Goal: Transaction & Acquisition: Purchase product/service

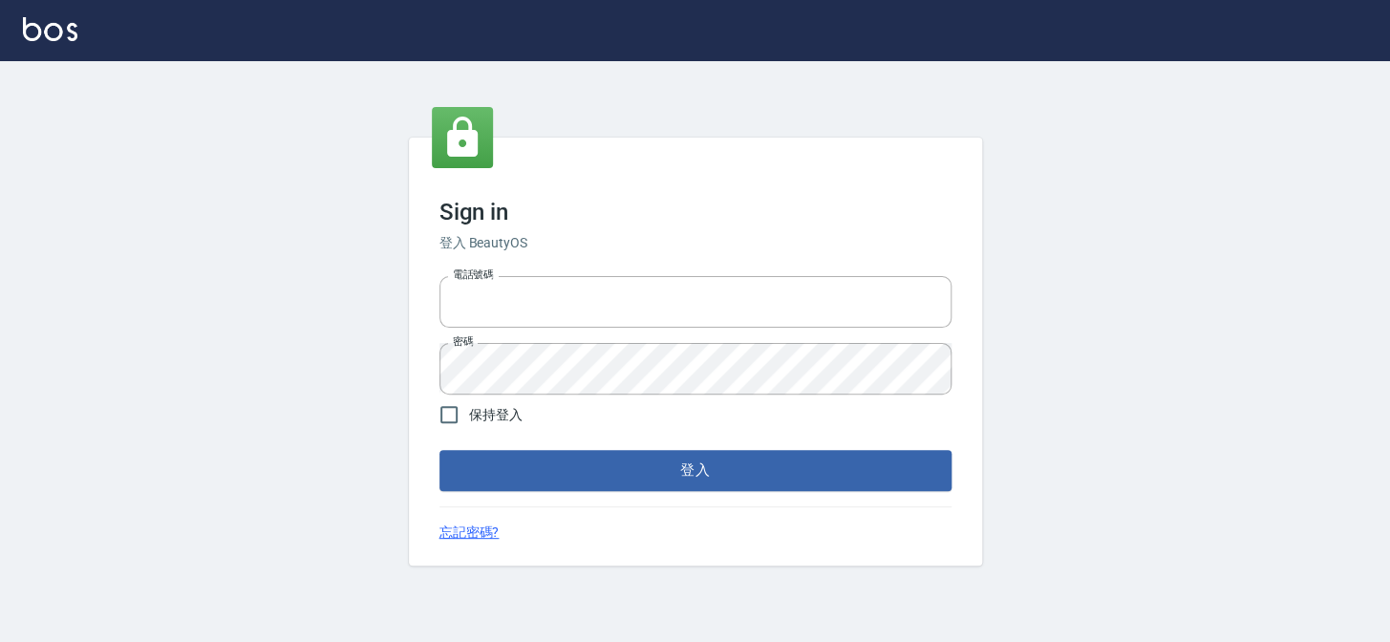
type input "27151227"
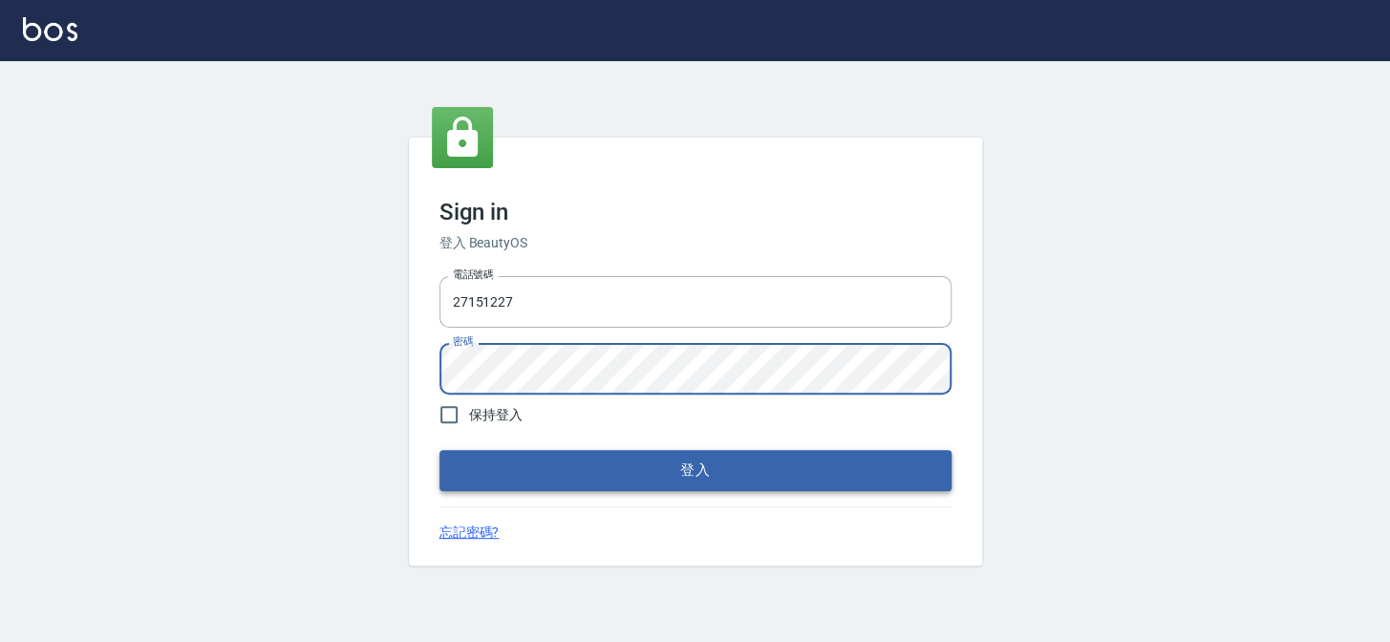
click at [755, 467] on button "登入" at bounding box center [695, 470] width 512 height 40
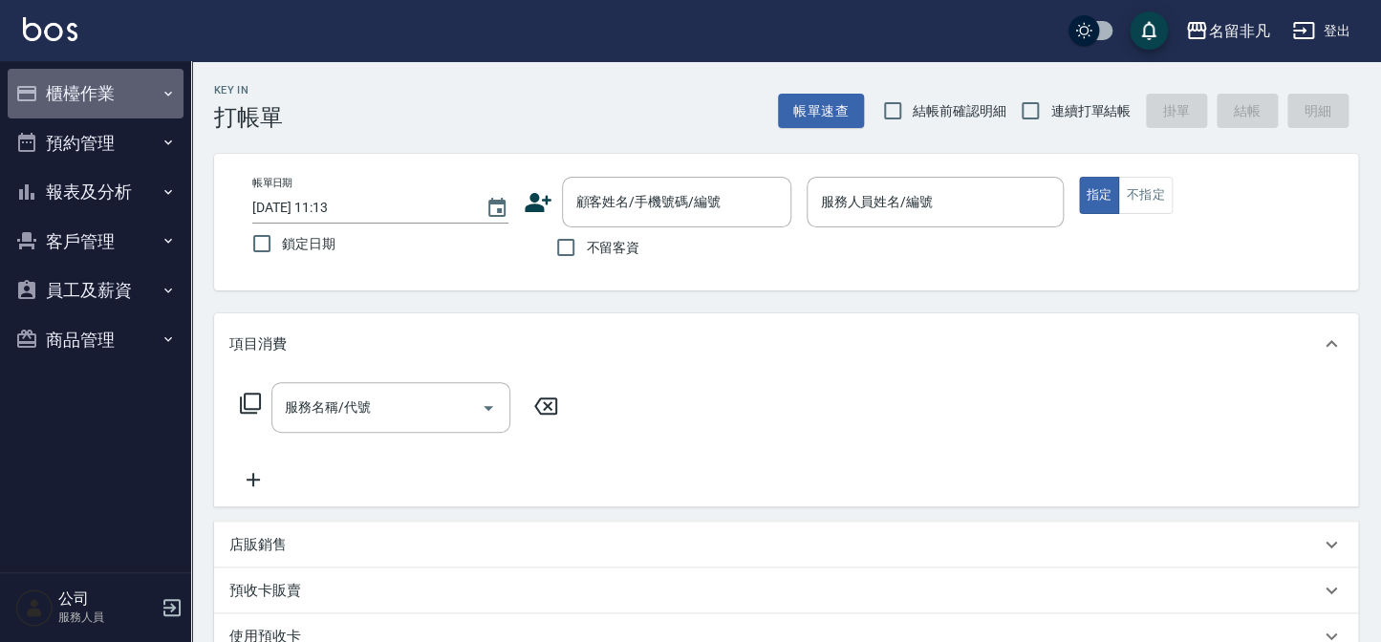
click at [107, 88] on button "櫃檯作業" at bounding box center [96, 94] width 176 height 50
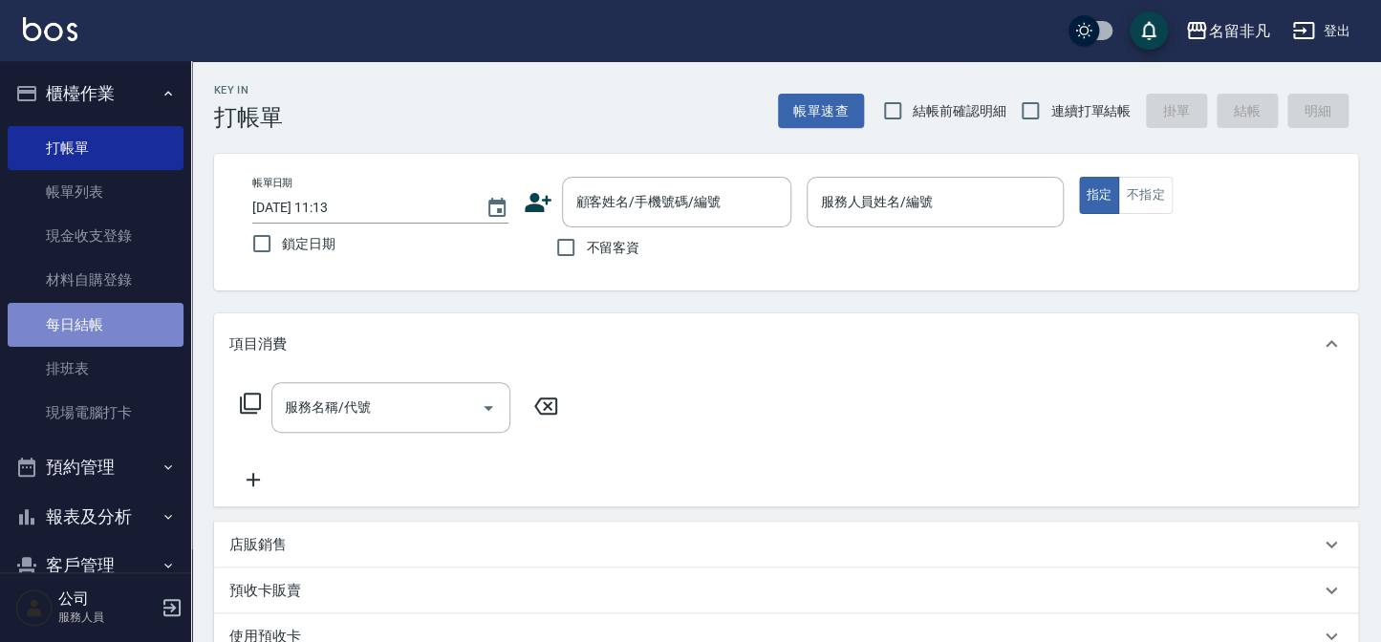
click at [132, 317] on link "每日結帳" at bounding box center [96, 325] width 176 height 44
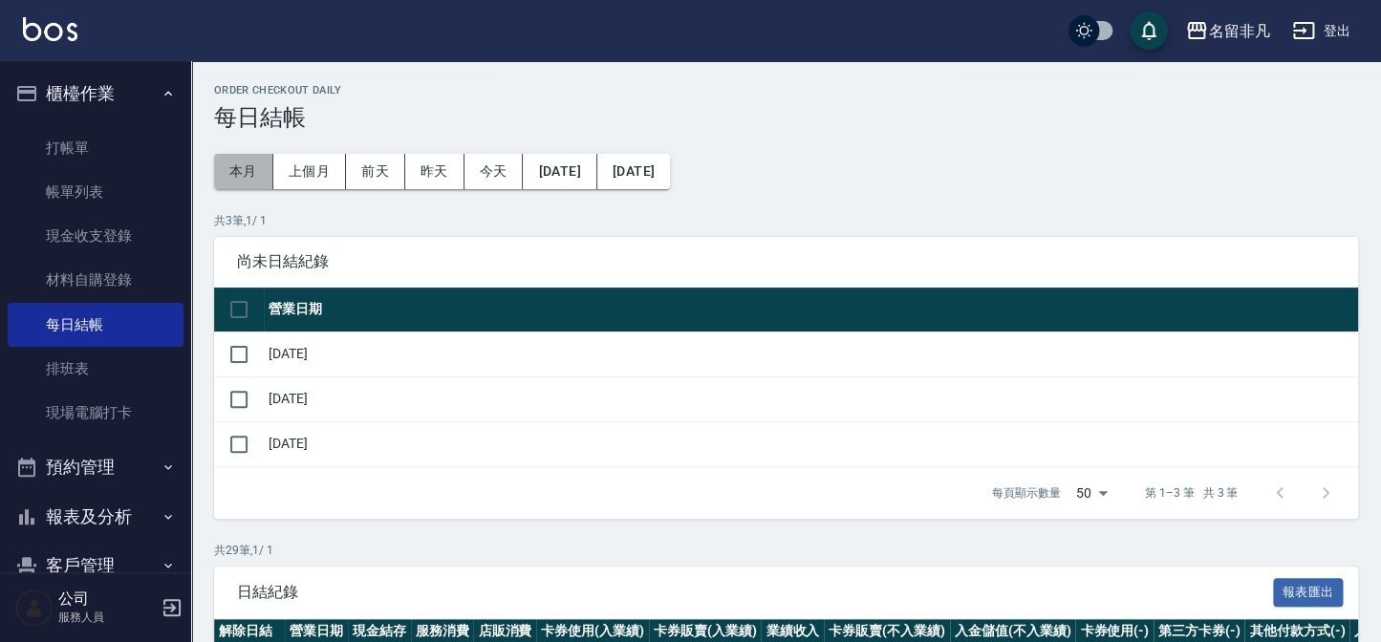
click at [233, 168] on button "本月" at bounding box center [243, 171] width 59 height 35
click at [239, 350] on input "checkbox" at bounding box center [239, 354] width 40 height 40
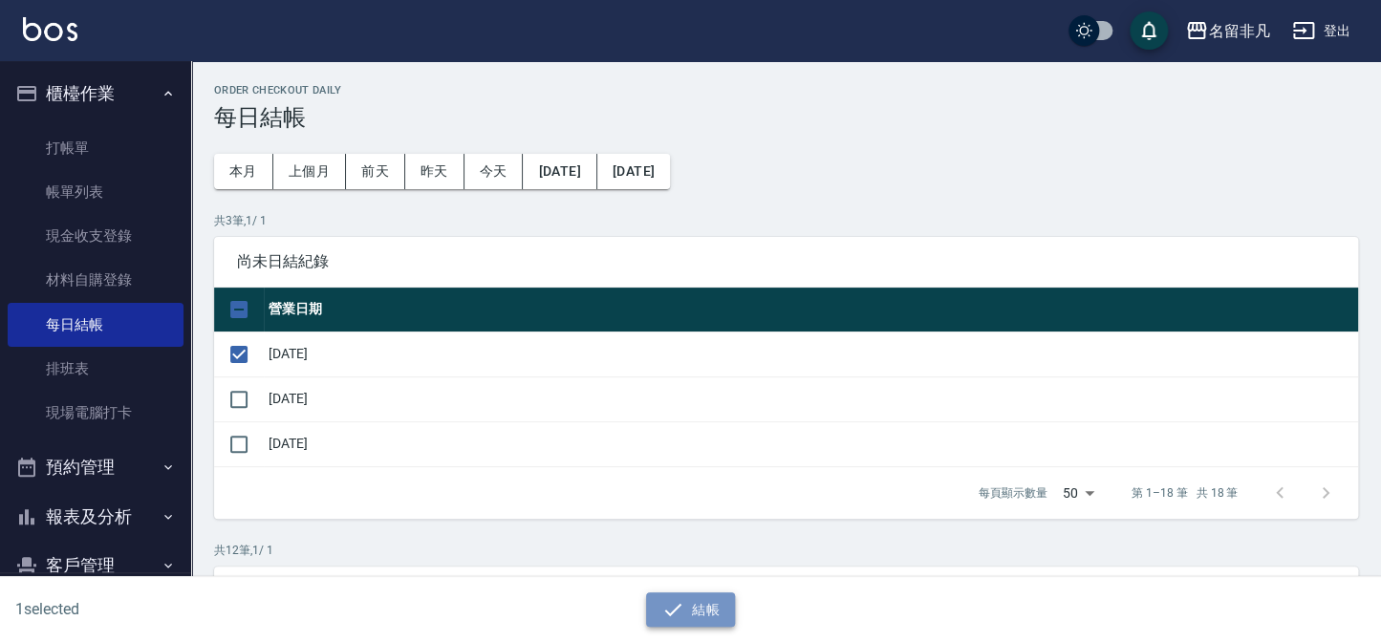
click at [718, 603] on button "結帳" at bounding box center [690, 609] width 89 height 35
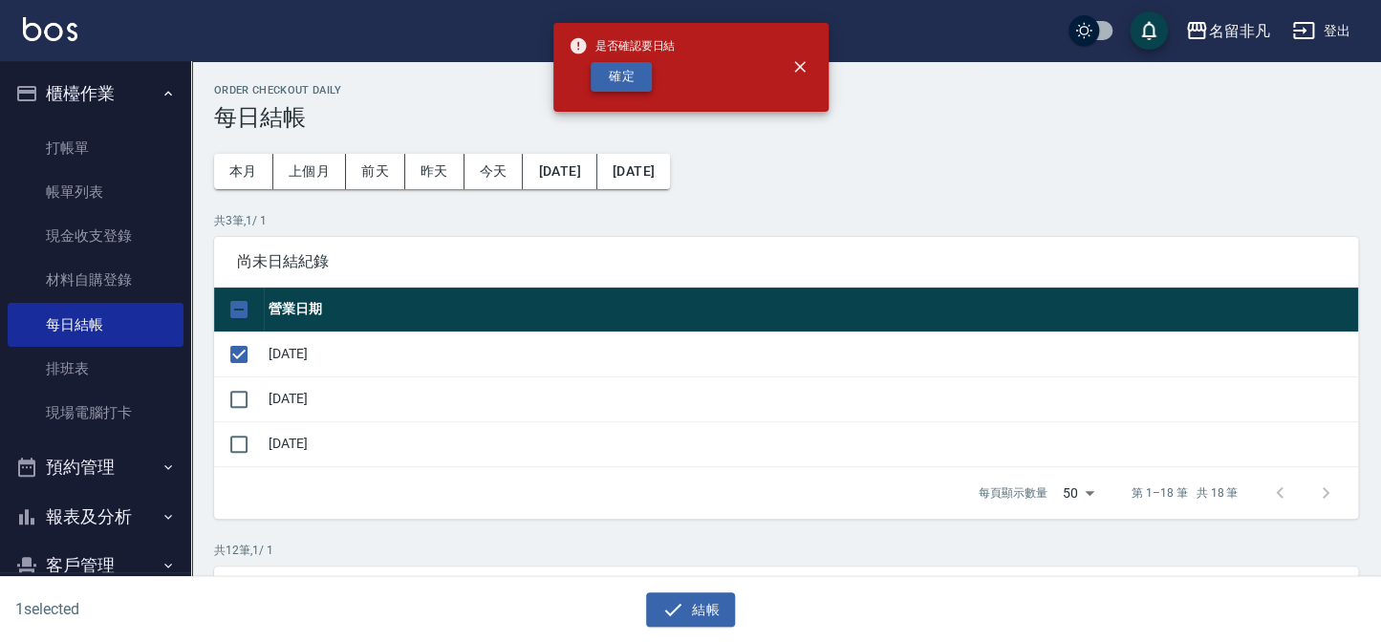
click at [621, 74] on button "確定" at bounding box center [620, 77] width 61 height 30
checkbox input "false"
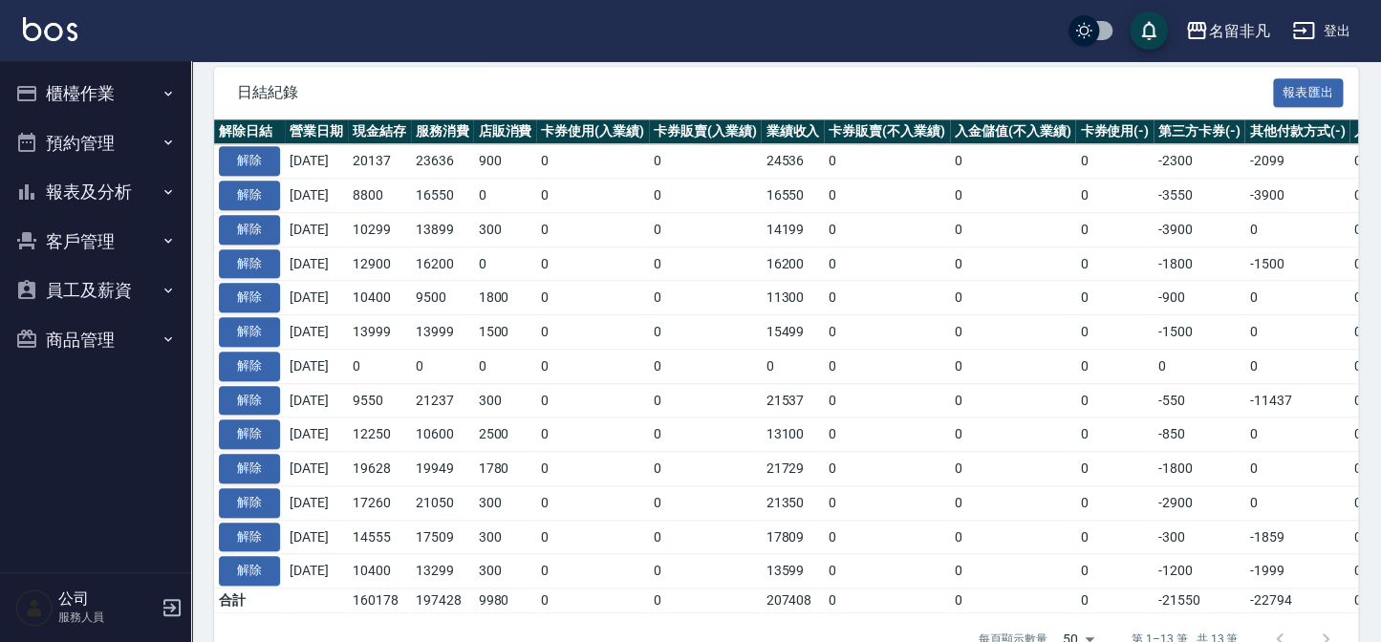
scroll to position [424, 0]
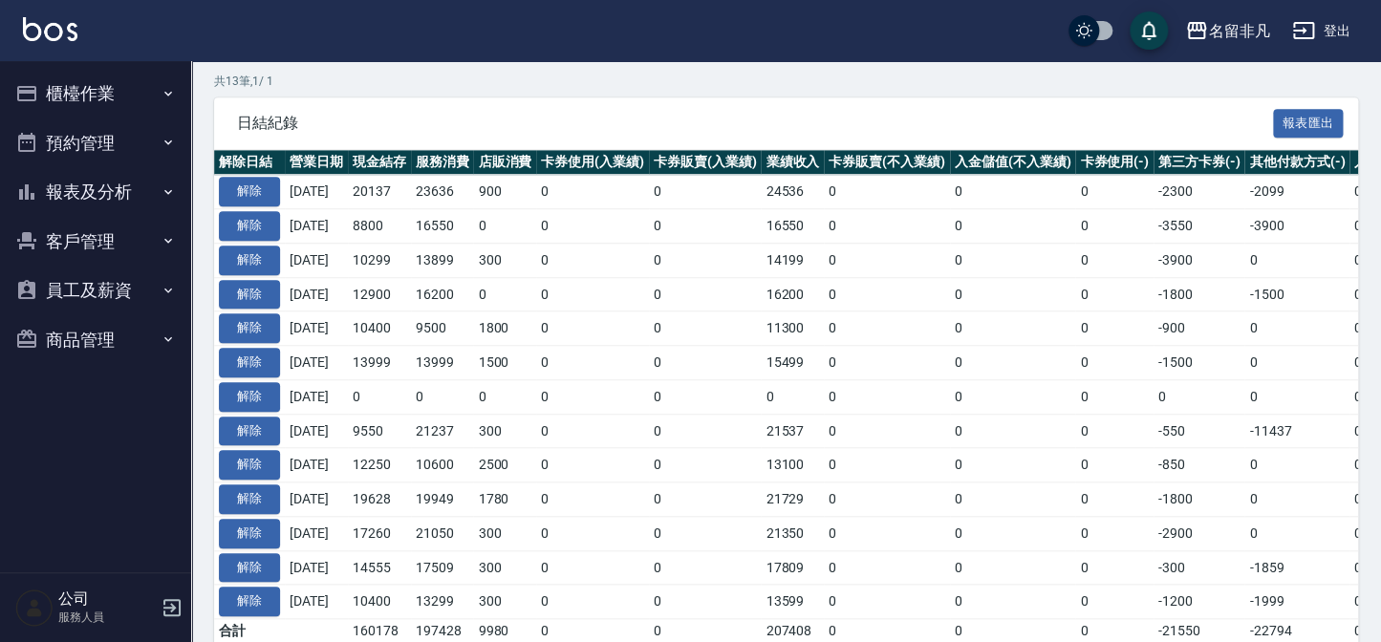
click at [109, 235] on button "客戶管理" at bounding box center [96, 242] width 176 height 50
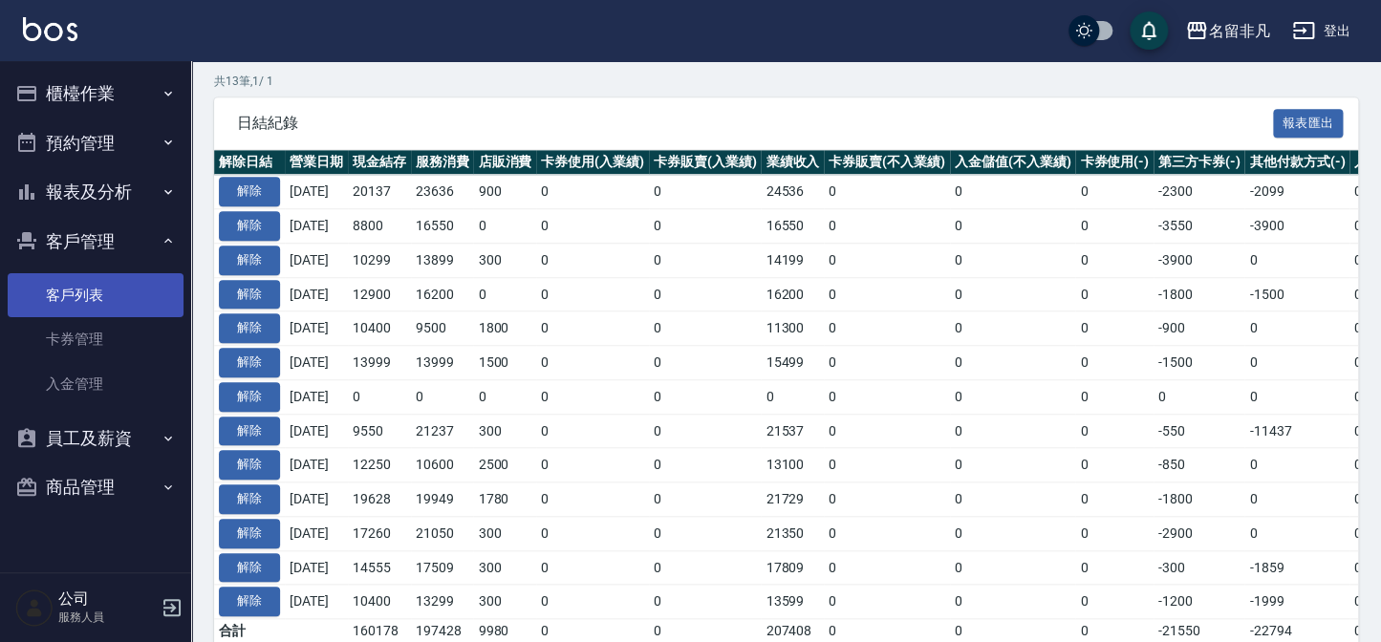
click at [116, 299] on link "客戶列表" at bounding box center [96, 295] width 176 height 44
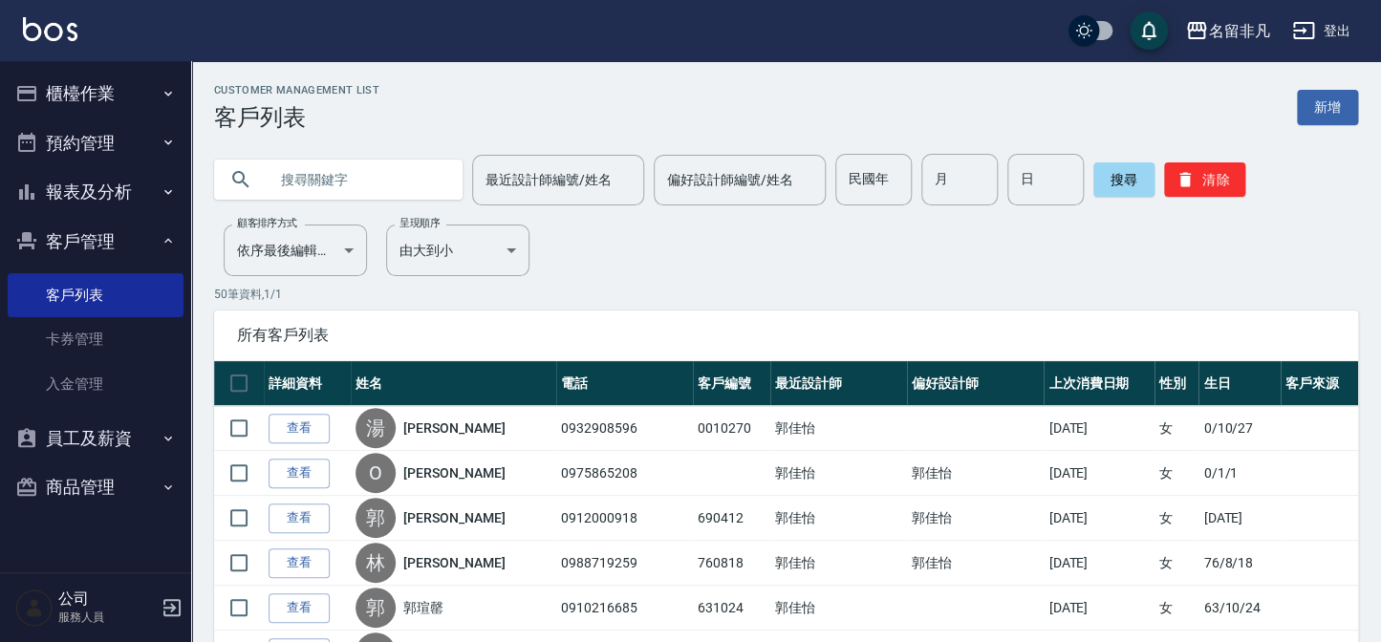
click at [436, 180] on input "text" at bounding box center [358, 180] width 180 height 52
type input "[PERSON_NAME]"
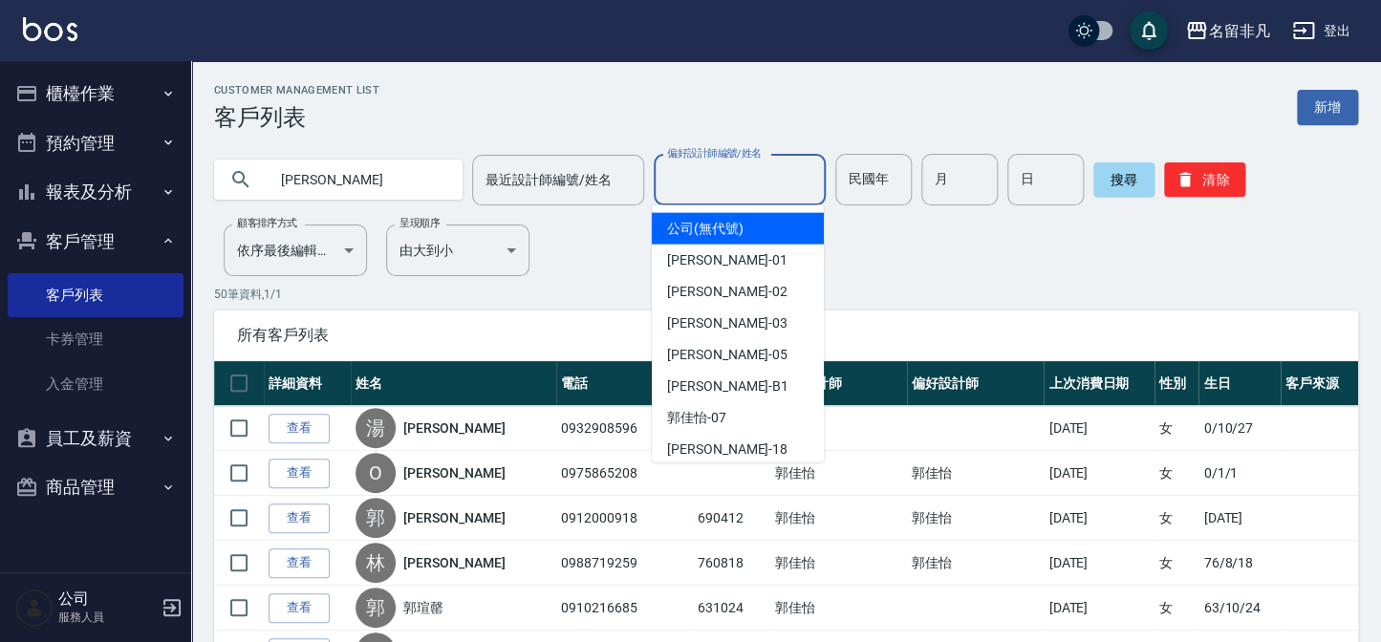
click at [715, 189] on input "偏好設計師編號/姓名" at bounding box center [739, 179] width 155 height 33
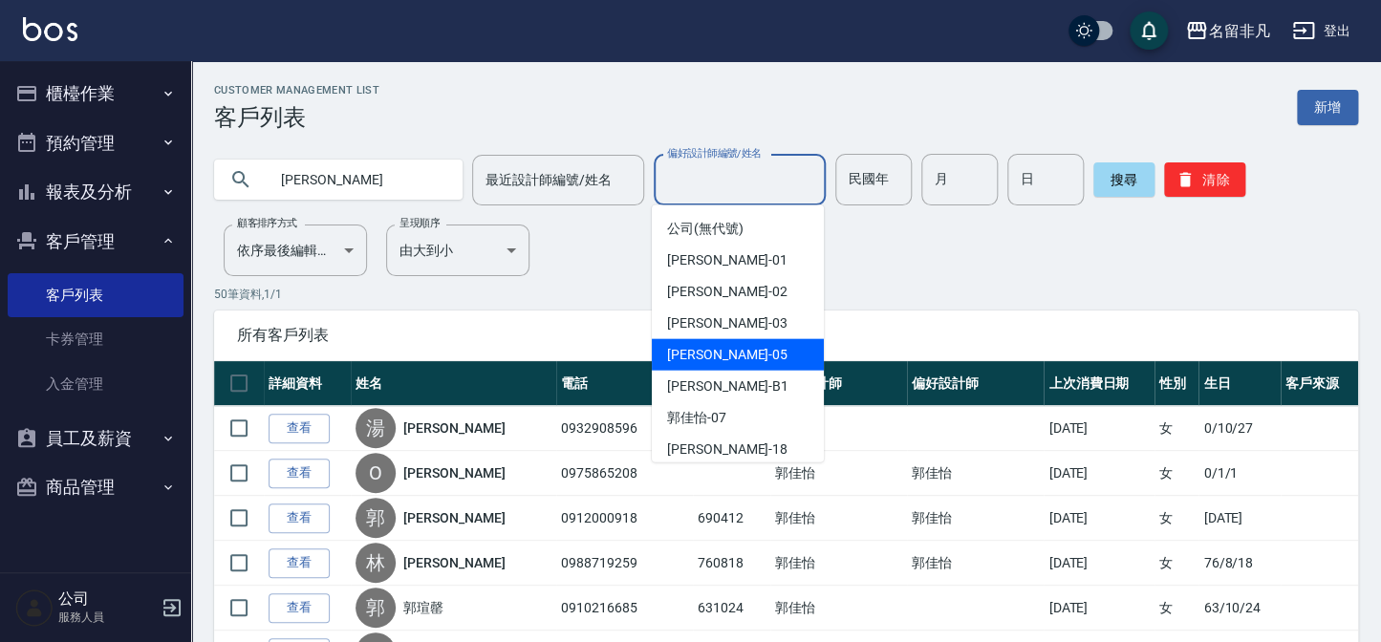
click at [787, 340] on div "[PERSON_NAME] -05" at bounding box center [738, 355] width 172 height 32
type input "[PERSON_NAME]-05"
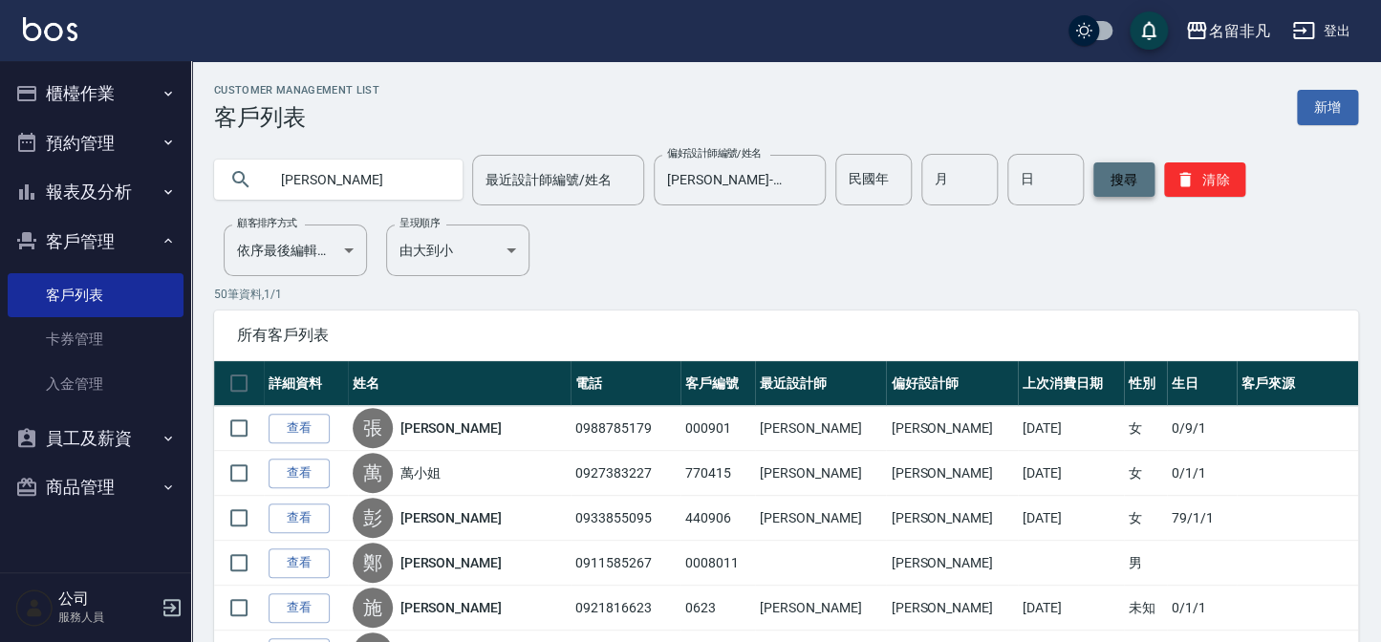
click at [1124, 182] on button "搜尋" at bounding box center [1123, 179] width 61 height 34
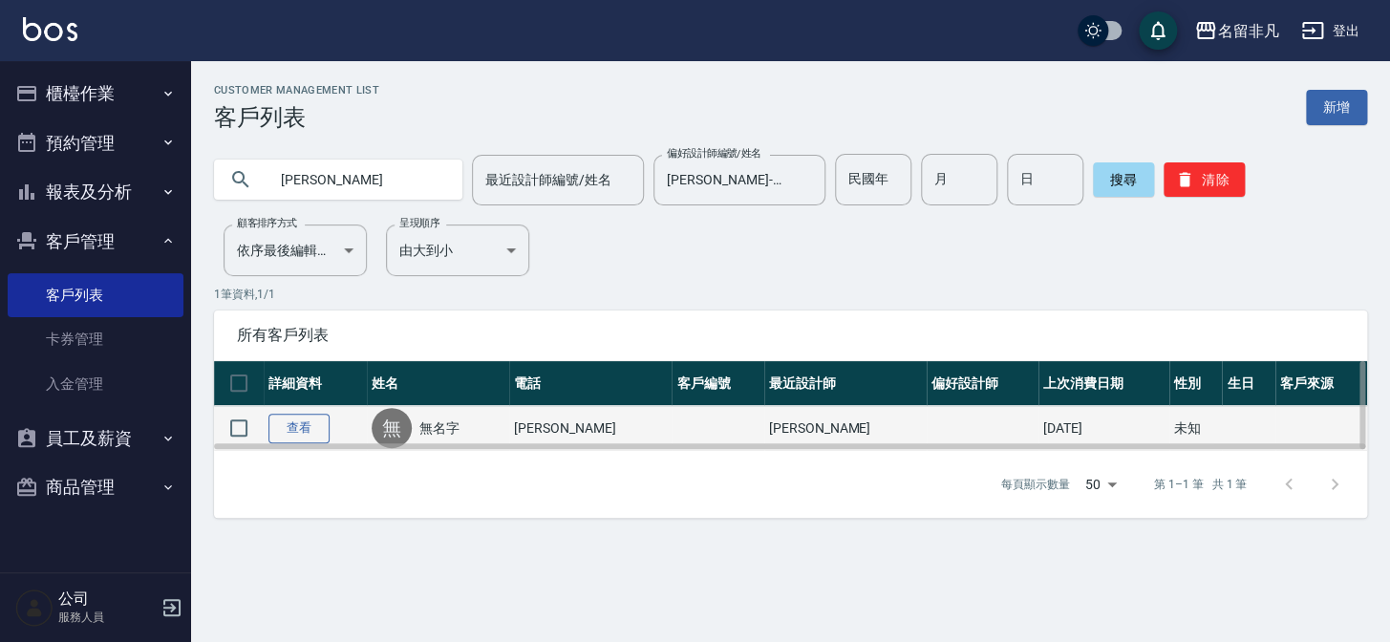
click at [289, 421] on link "查看" at bounding box center [298, 429] width 61 height 30
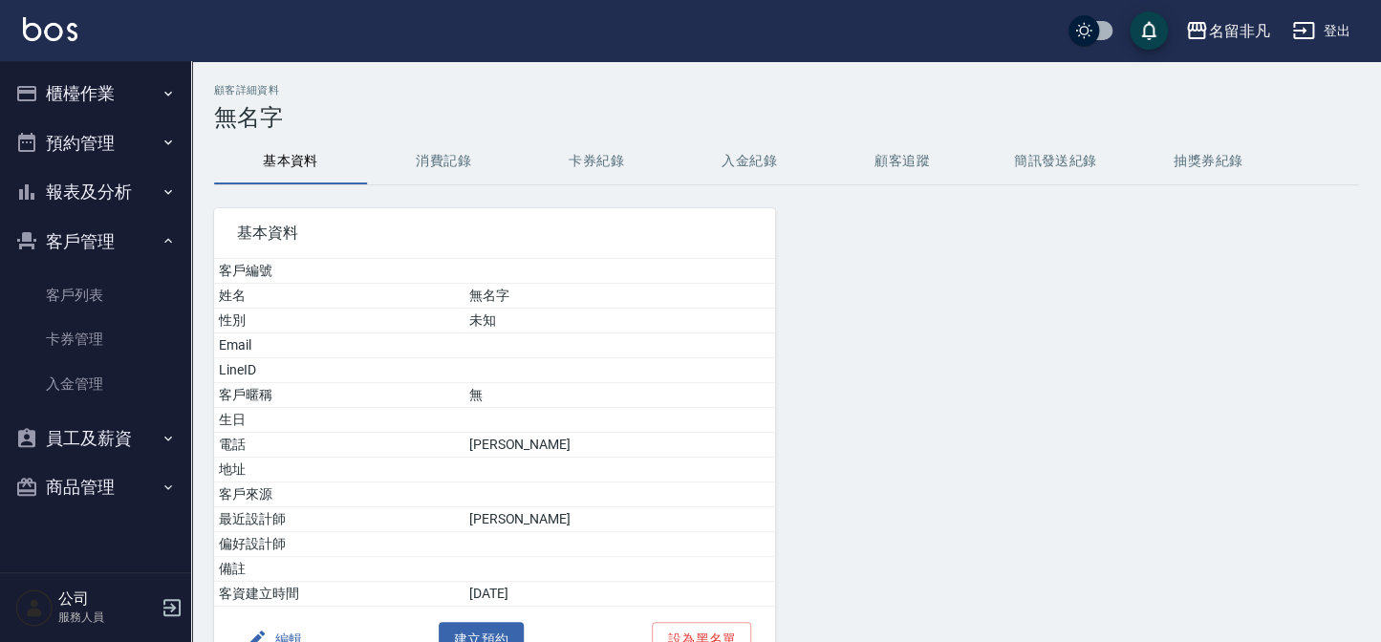
click at [459, 164] on button "消費記錄" at bounding box center [443, 162] width 153 height 46
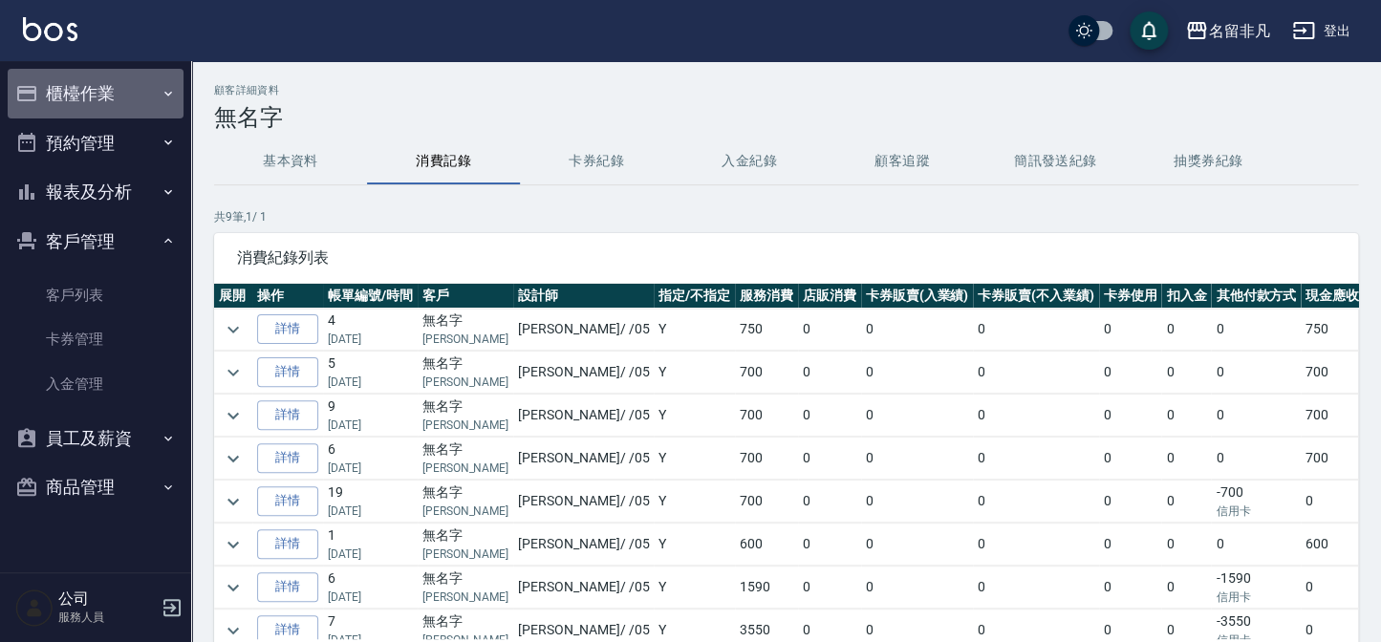
click at [94, 89] on button "櫃檯作業" at bounding box center [96, 94] width 176 height 50
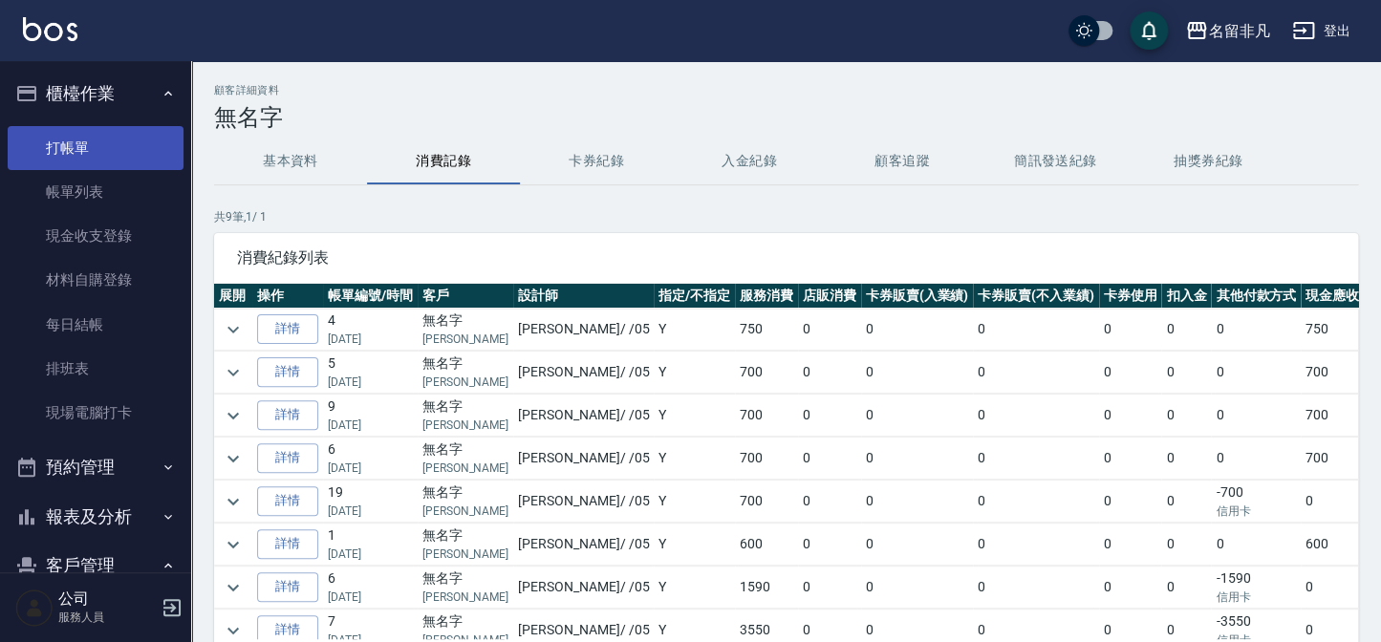
click at [56, 158] on link "打帳單" at bounding box center [96, 148] width 176 height 44
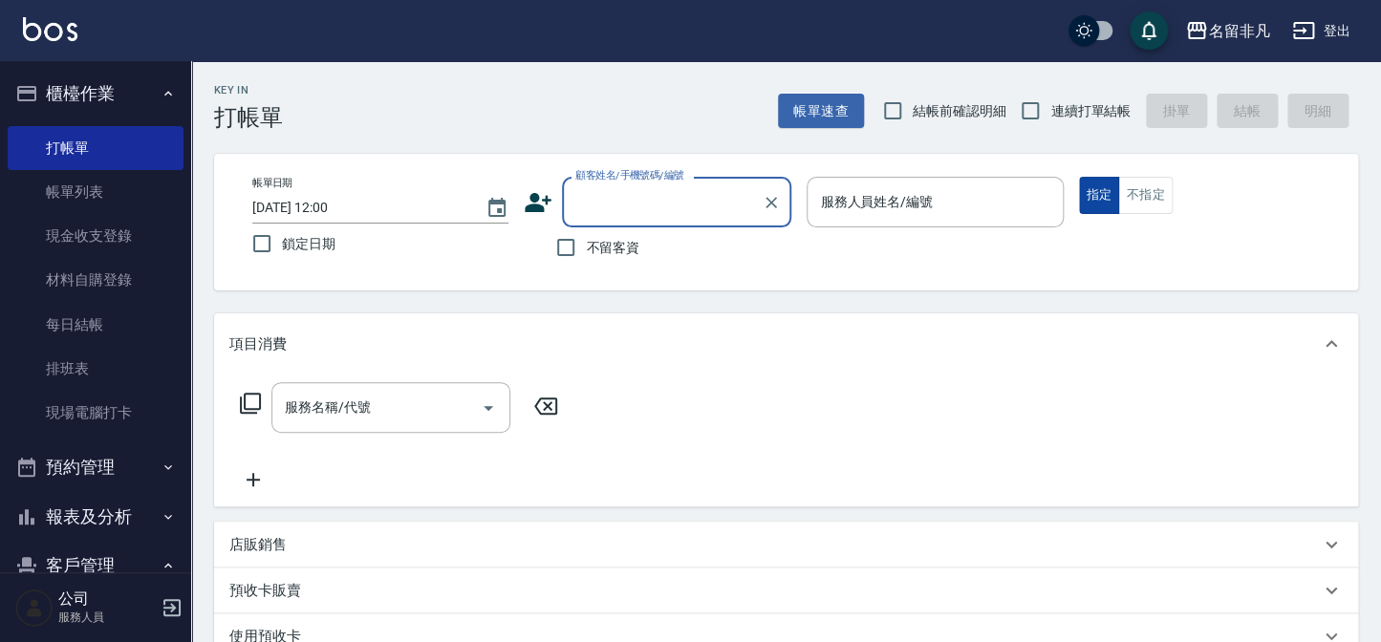
click at [1087, 190] on button "指定" at bounding box center [1099, 195] width 41 height 37
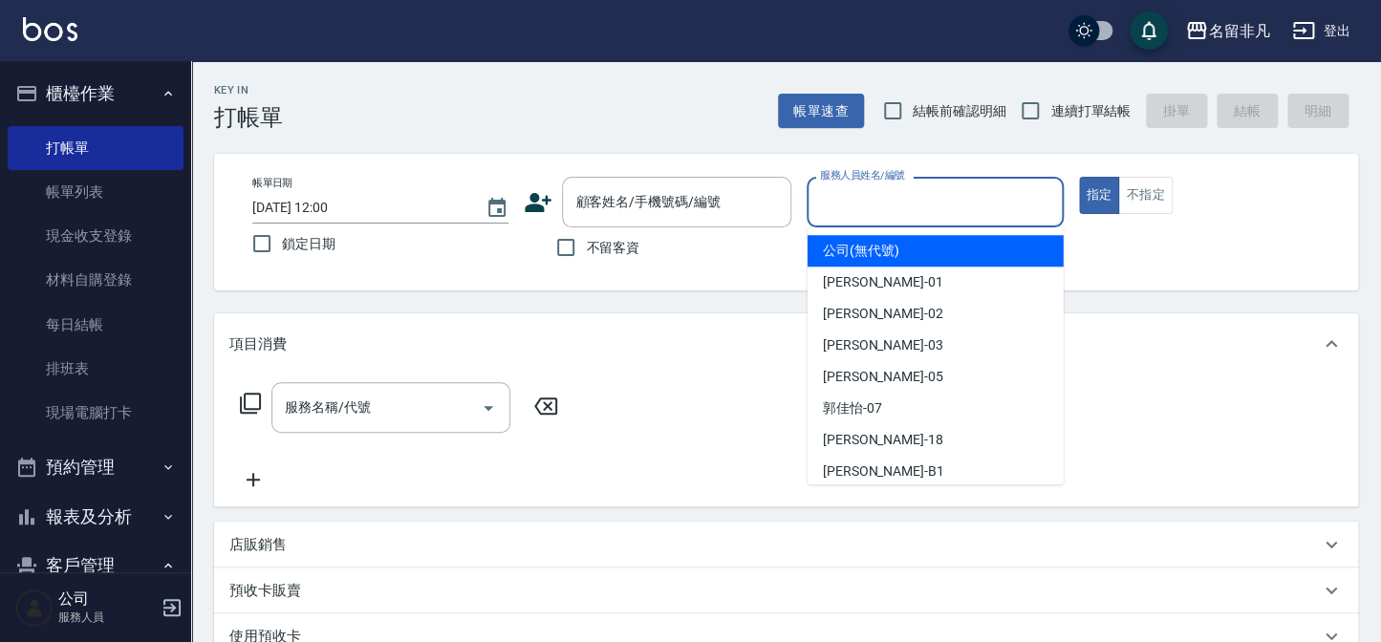
drag, startPoint x: 914, startPoint y: 204, endPoint x: 850, endPoint y: 280, distance: 99.0
click at [914, 205] on input "服務人員姓名/編號" at bounding box center [934, 201] width 239 height 33
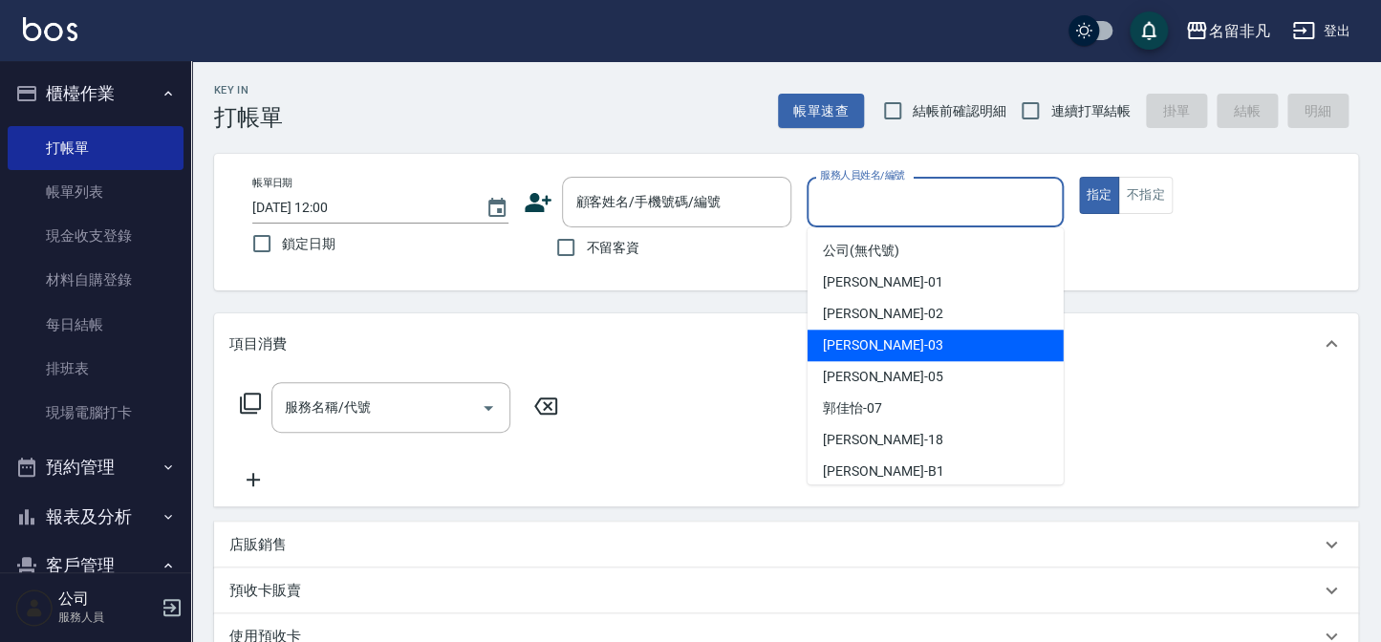
click at [884, 342] on div "Tina -03" at bounding box center [935, 346] width 256 height 32
type input "Tina-03"
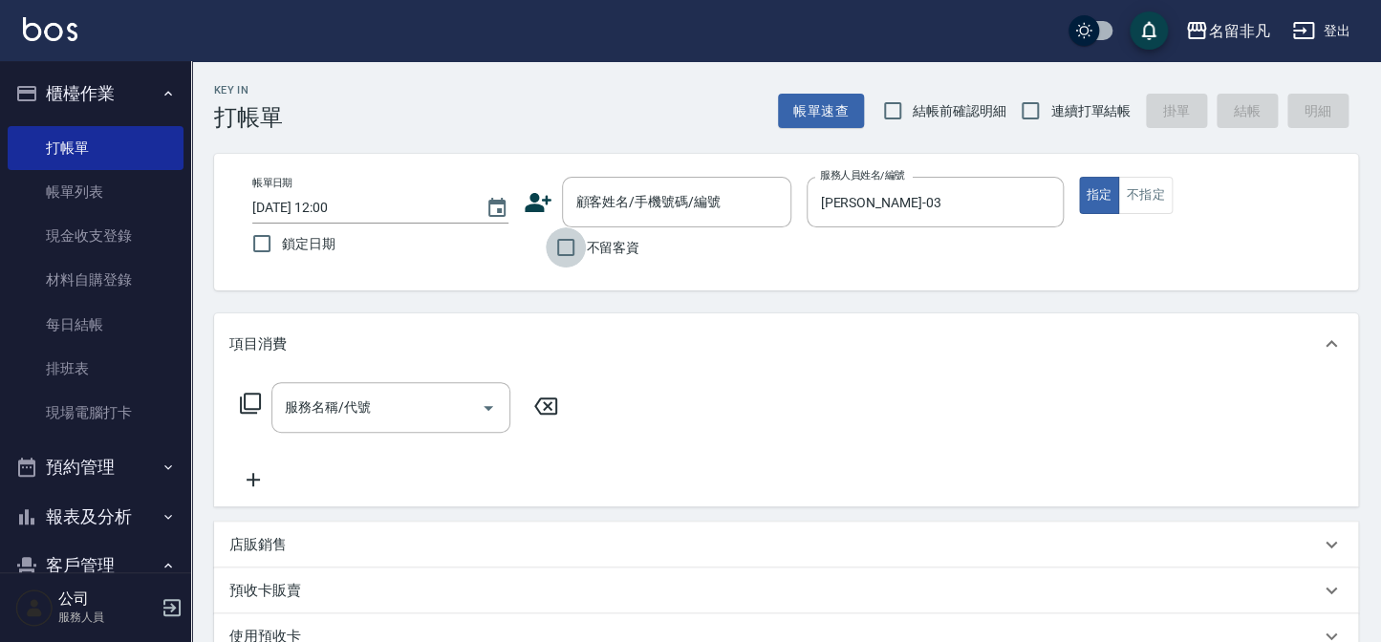
drag, startPoint x: 566, startPoint y: 245, endPoint x: 233, endPoint y: 376, distance: 357.7
click at [564, 247] on input "不留客資" at bounding box center [566, 247] width 40 height 40
checkbox input "true"
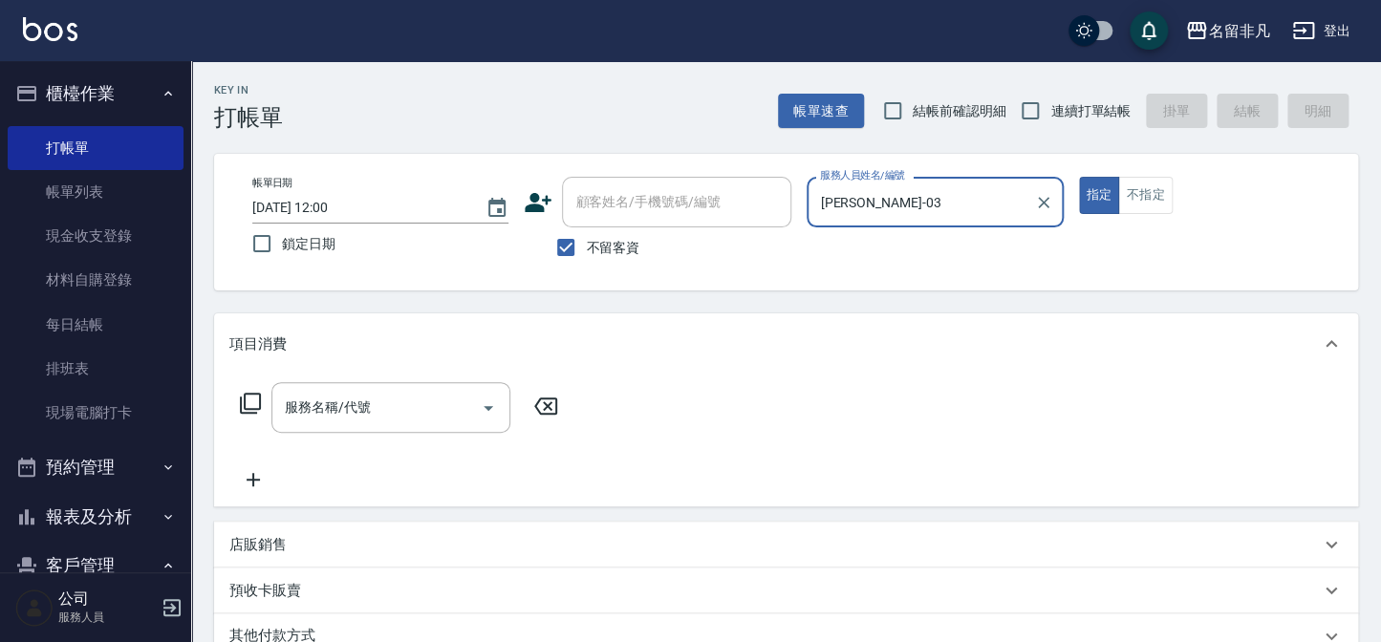
click at [248, 396] on icon at bounding box center [250, 403] width 23 height 23
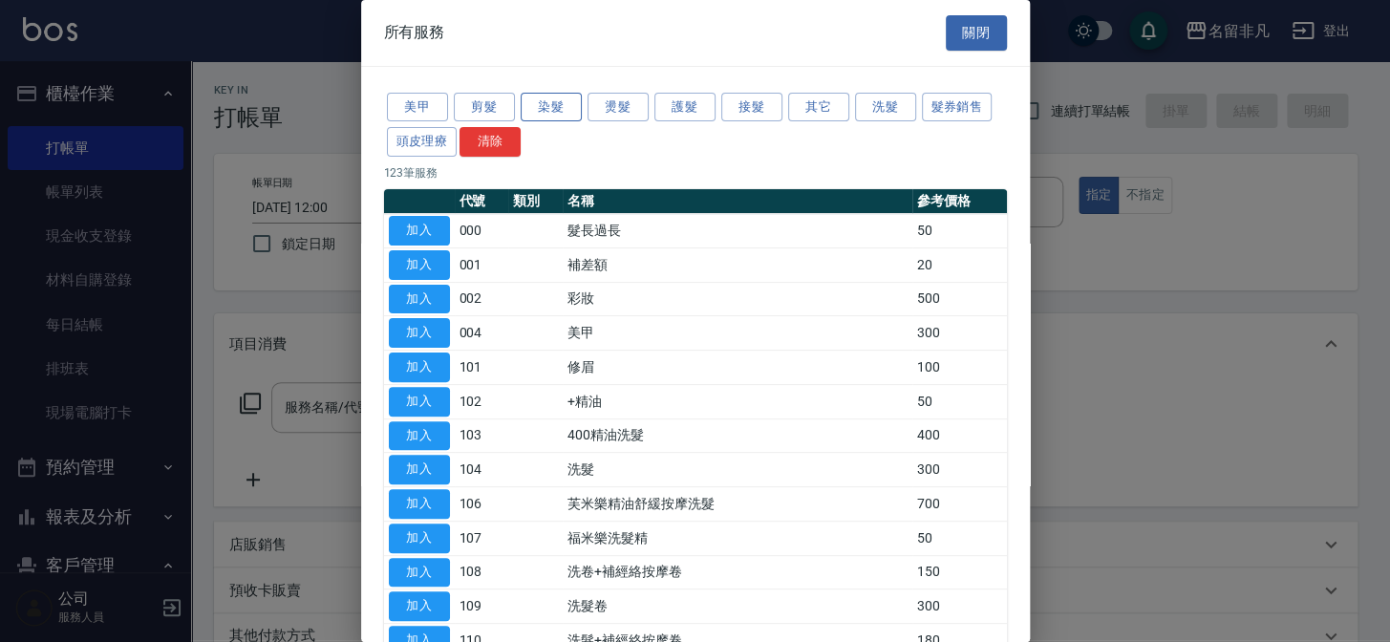
click at [546, 105] on button "染髮" at bounding box center [551, 108] width 61 height 30
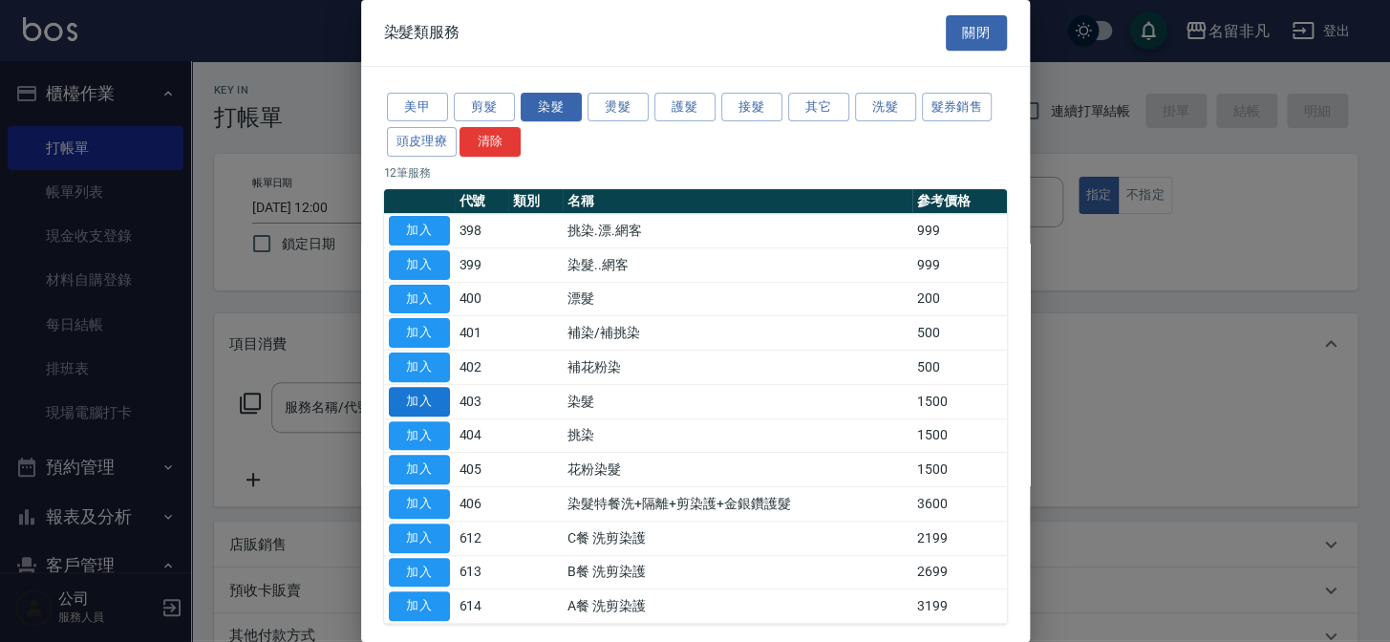
click at [401, 398] on button "加入" at bounding box center [419, 402] width 61 height 30
type input "染髮(403)"
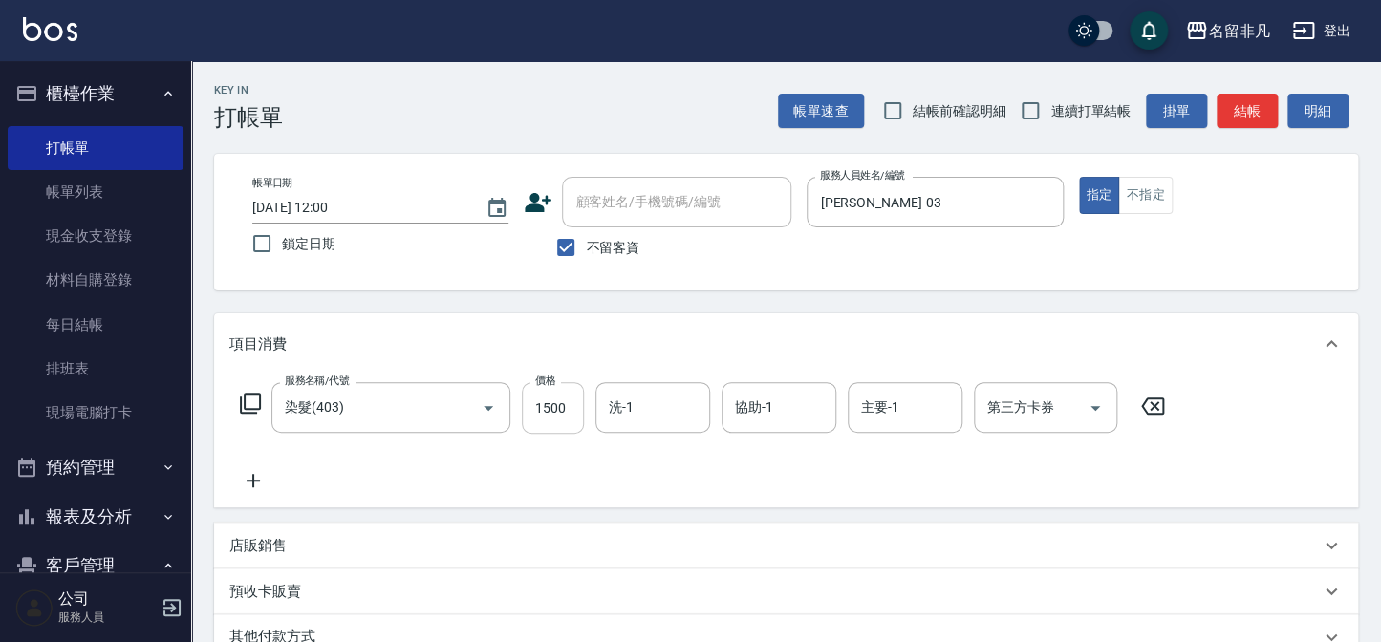
click at [548, 405] on input "1500" at bounding box center [553, 408] width 62 height 52
click at [539, 401] on input "33000" at bounding box center [553, 408] width 62 height 52
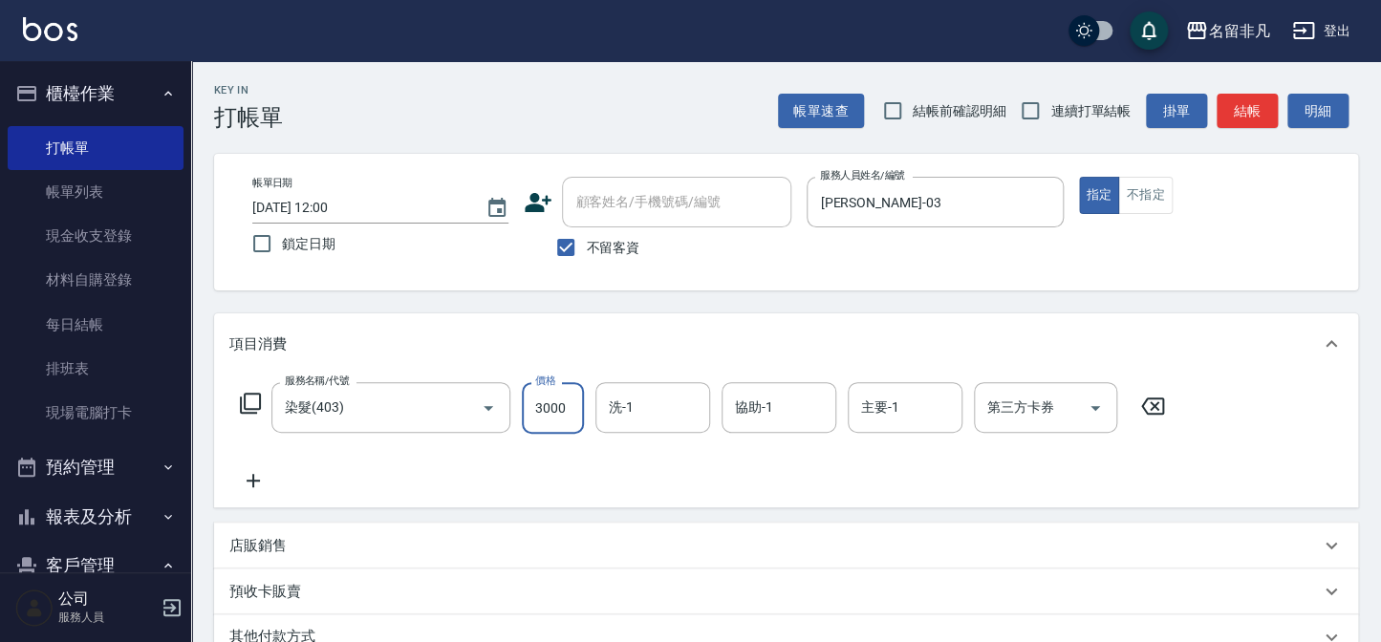
scroll to position [0, 0]
type input "3000"
click at [254, 478] on icon at bounding box center [253, 480] width 48 height 23
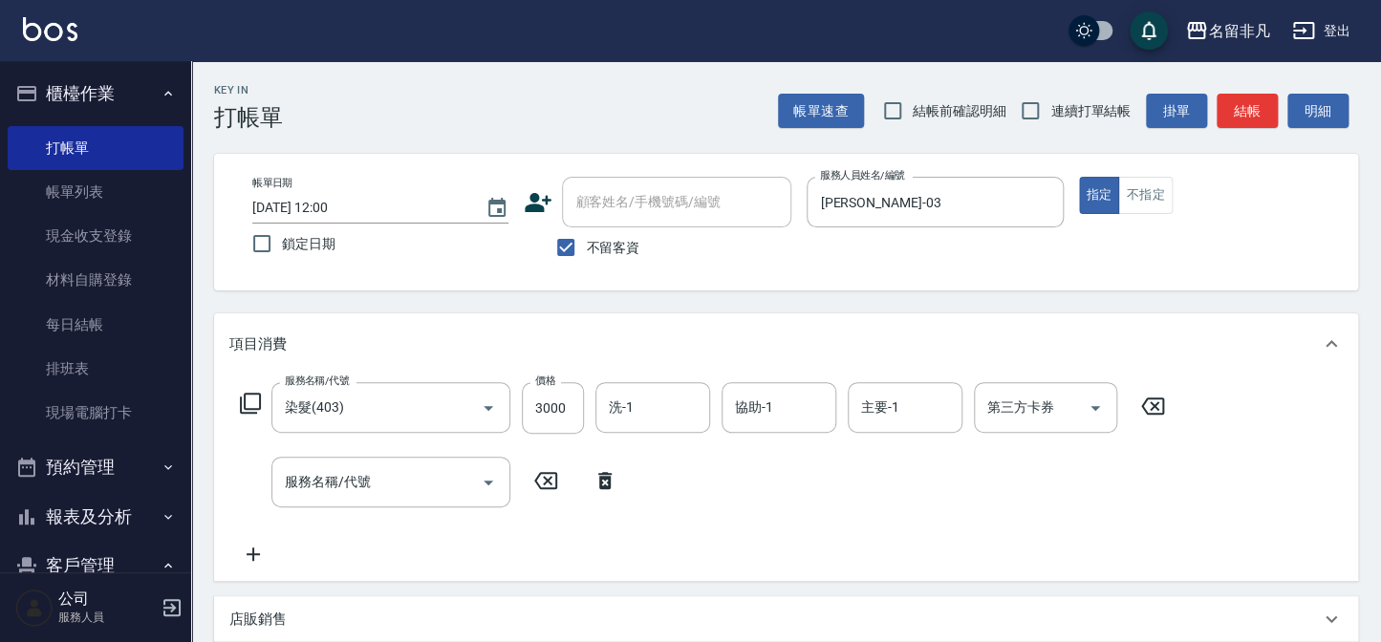
click at [247, 396] on icon at bounding box center [250, 403] width 23 height 23
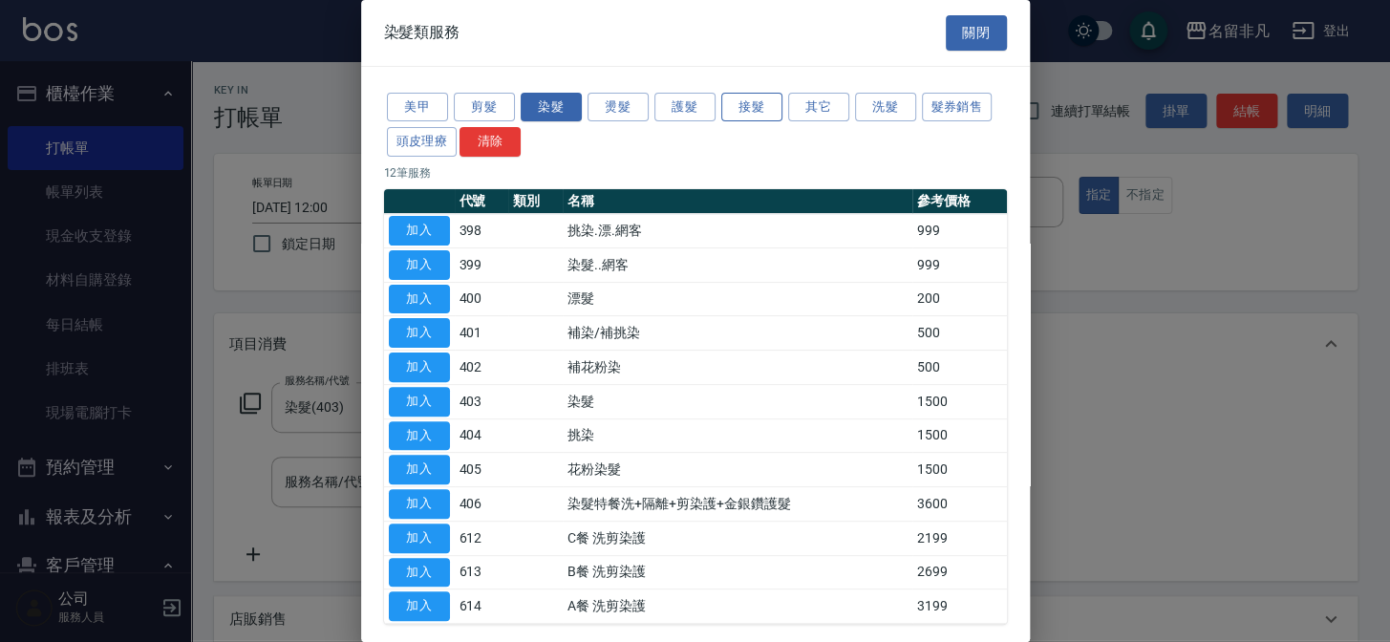
click at [736, 109] on button "接髮" at bounding box center [751, 108] width 61 height 30
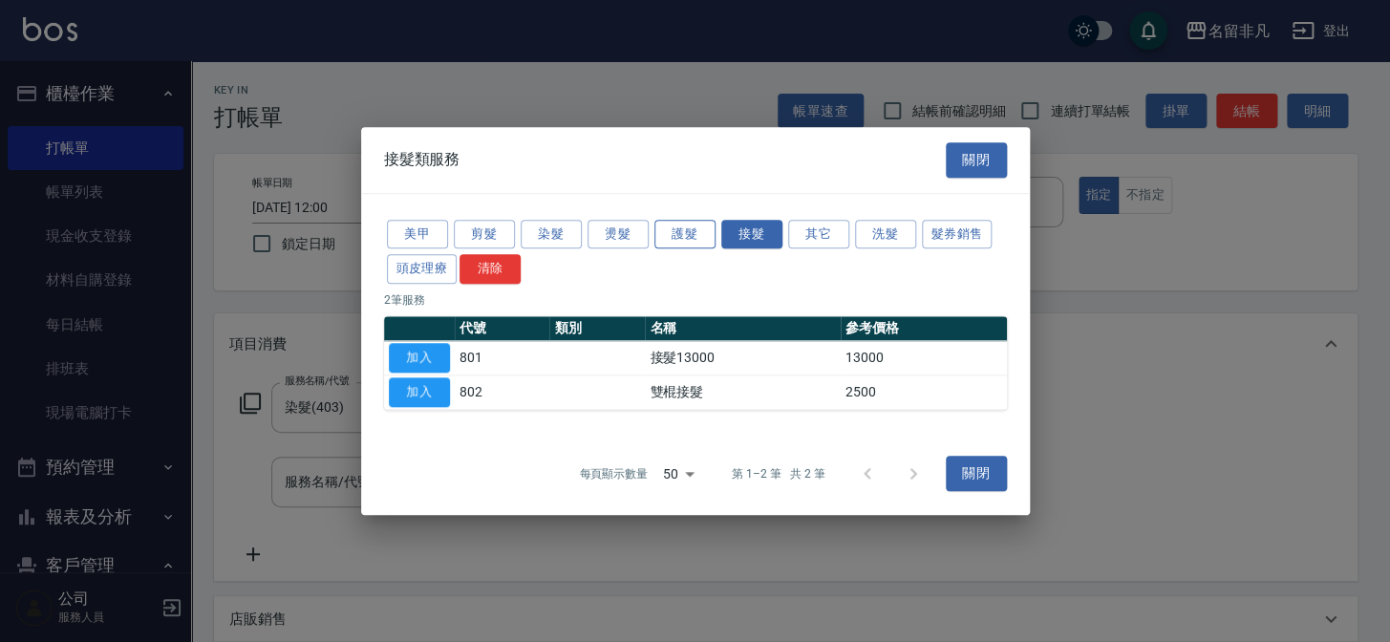
click at [688, 228] on button "護髮" at bounding box center [684, 235] width 61 height 30
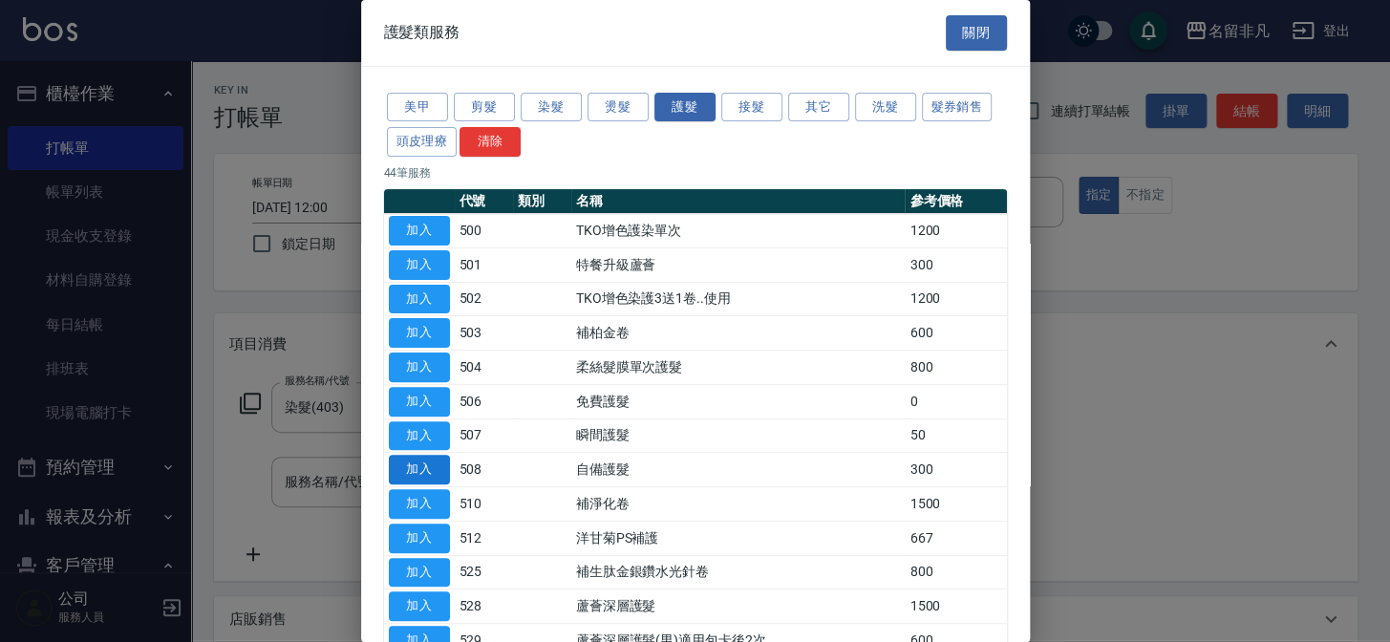
click at [431, 462] on button "加入" at bounding box center [419, 470] width 61 height 30
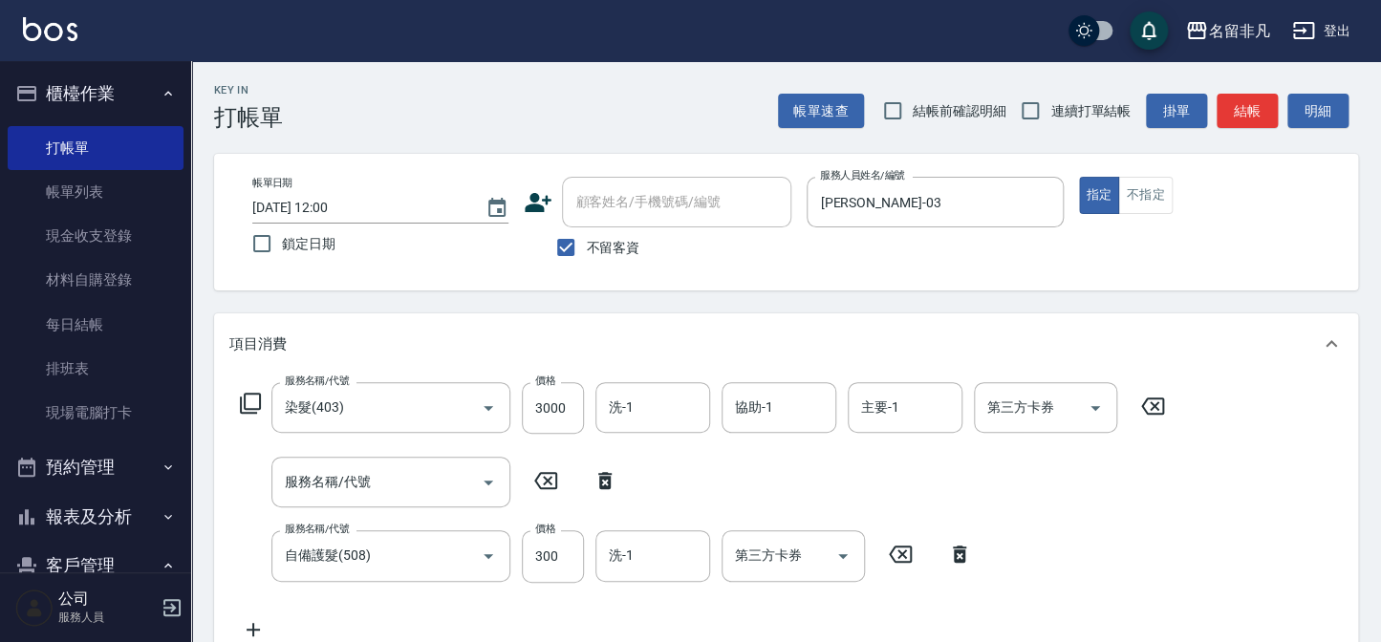
click at [600, 467] on div "服務名稱/代號 服務名稱/代號" at bounding box center [428, 482] width 399 height 51
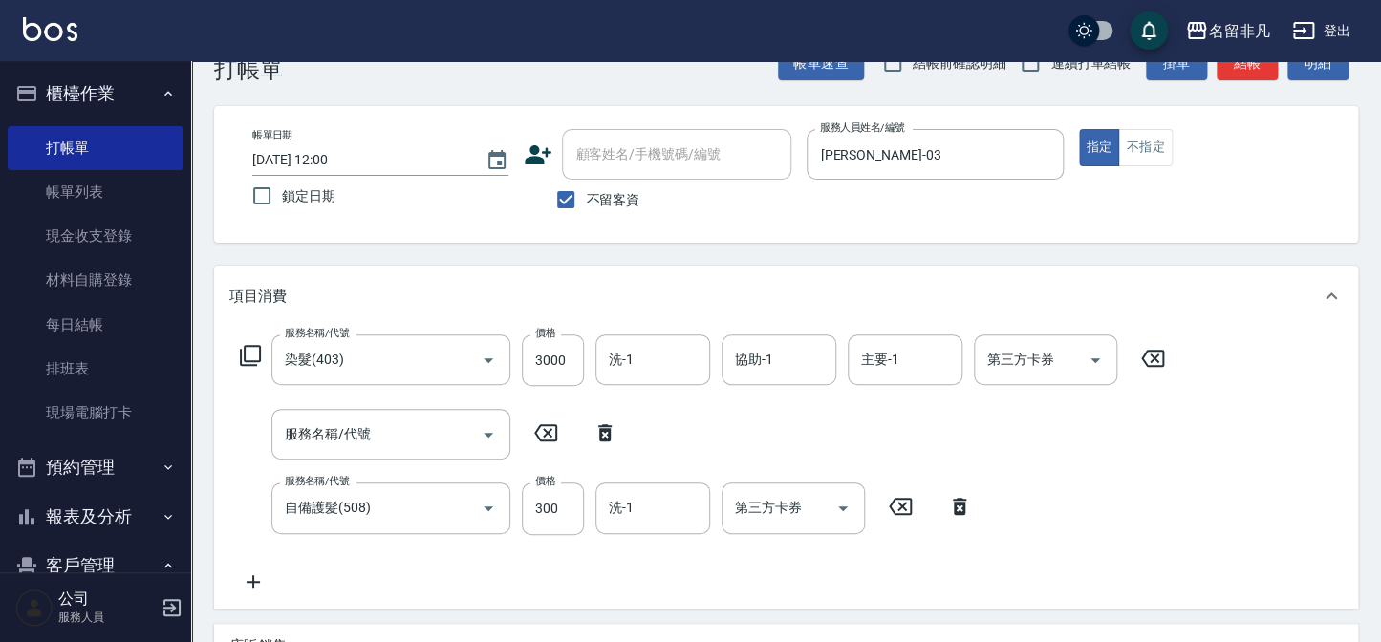
scroll to position [173, 0]
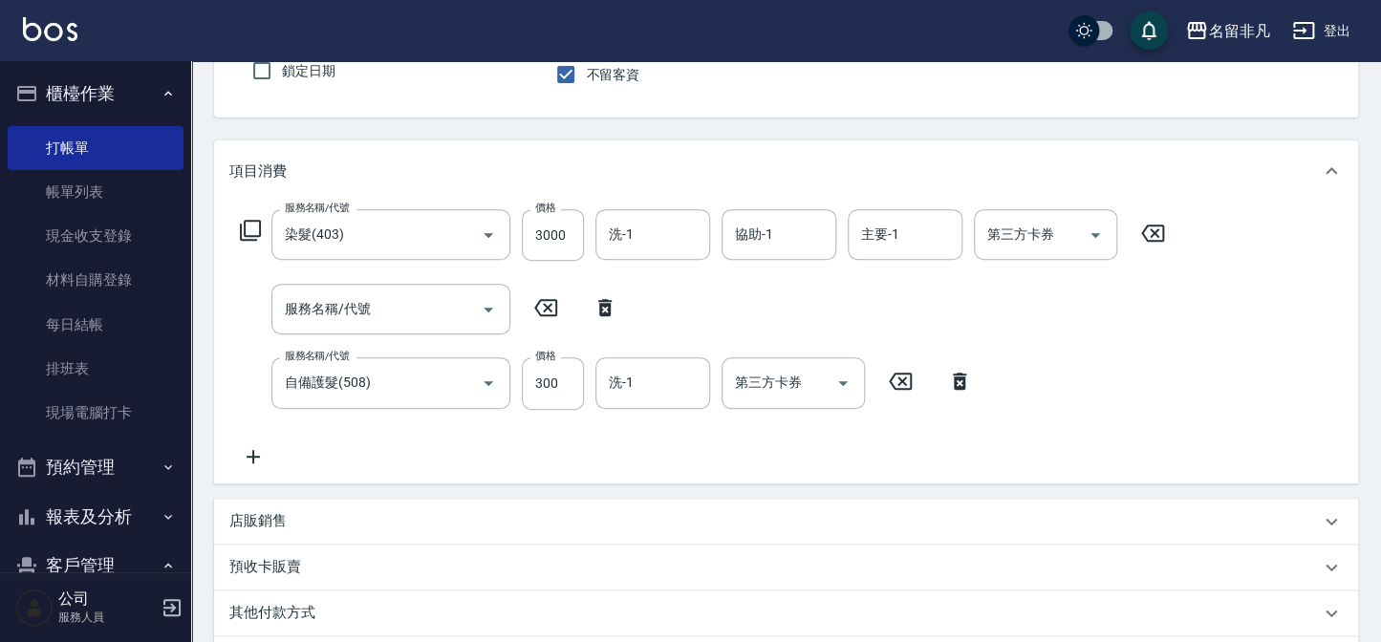
click at [602, 302] on icon at bounding box center [604, 307] width 13 height 17
type input "自備護髮(508)"
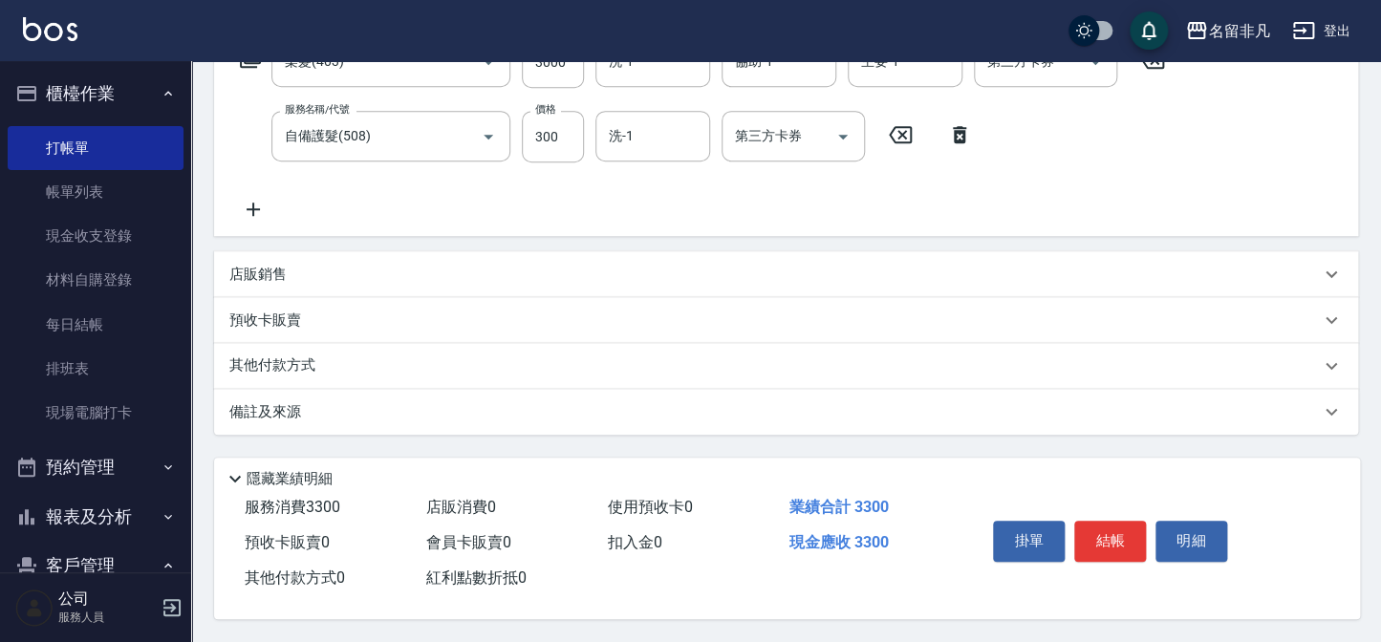
scroll to position [351, 0]
click at [1110, 526] on button "結帳" at bounding box center [1110, 541] width 72 height 40
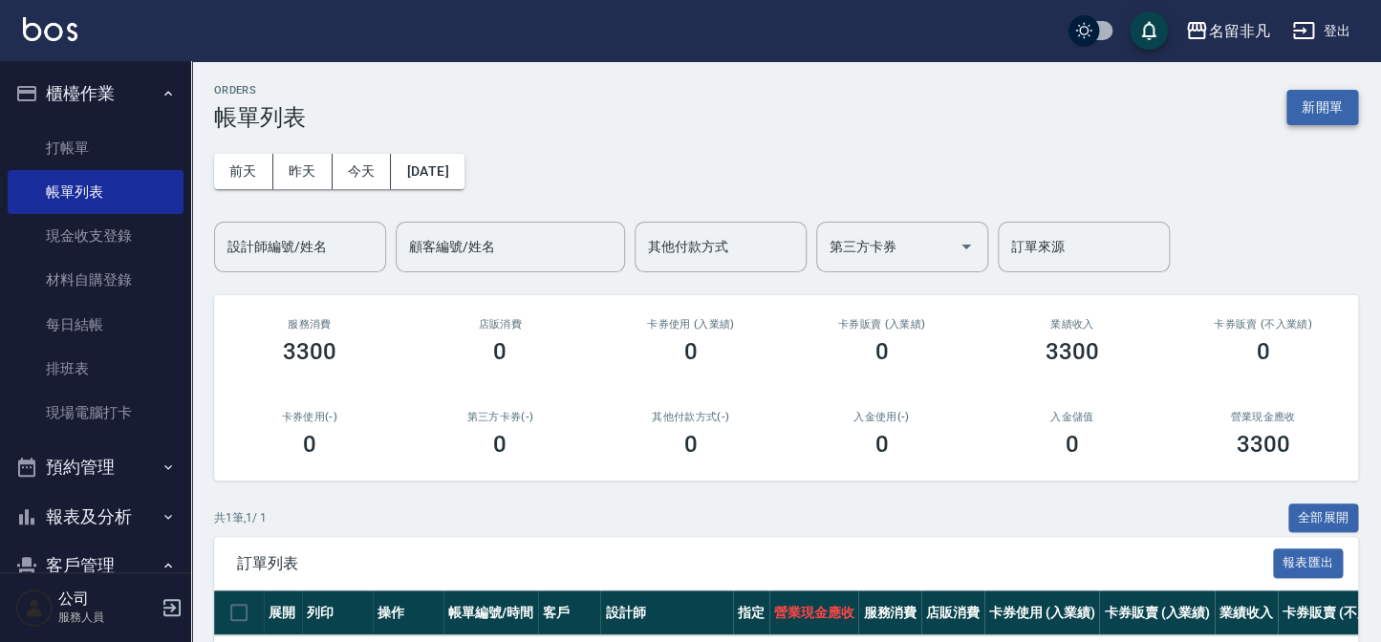
click at [1335, 104] on button "新開單" at bounding box center [1322, 107] width 72 height 35
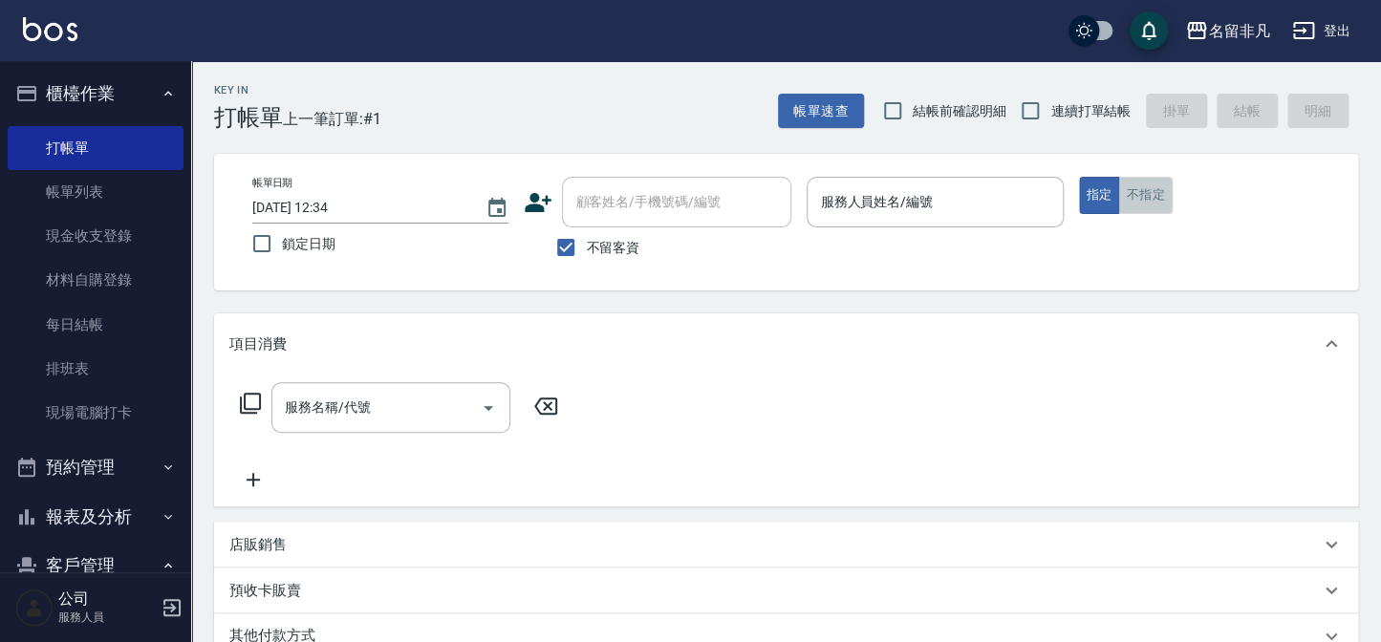
click at [1138, 191] on button "不指定" at bounding box center [1145, 195] width 54 height 37
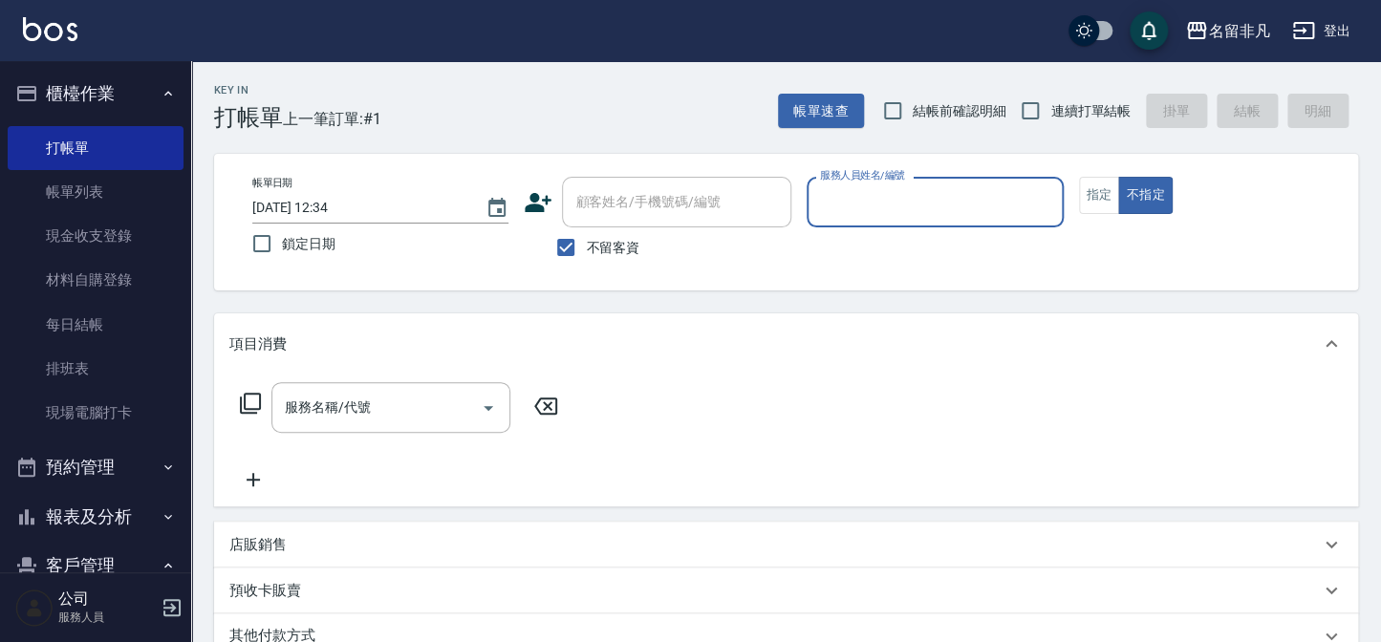
click at [873, 202] on input "服務人員姓名/編號" at bounding box center [934, 201] width 239 height 33
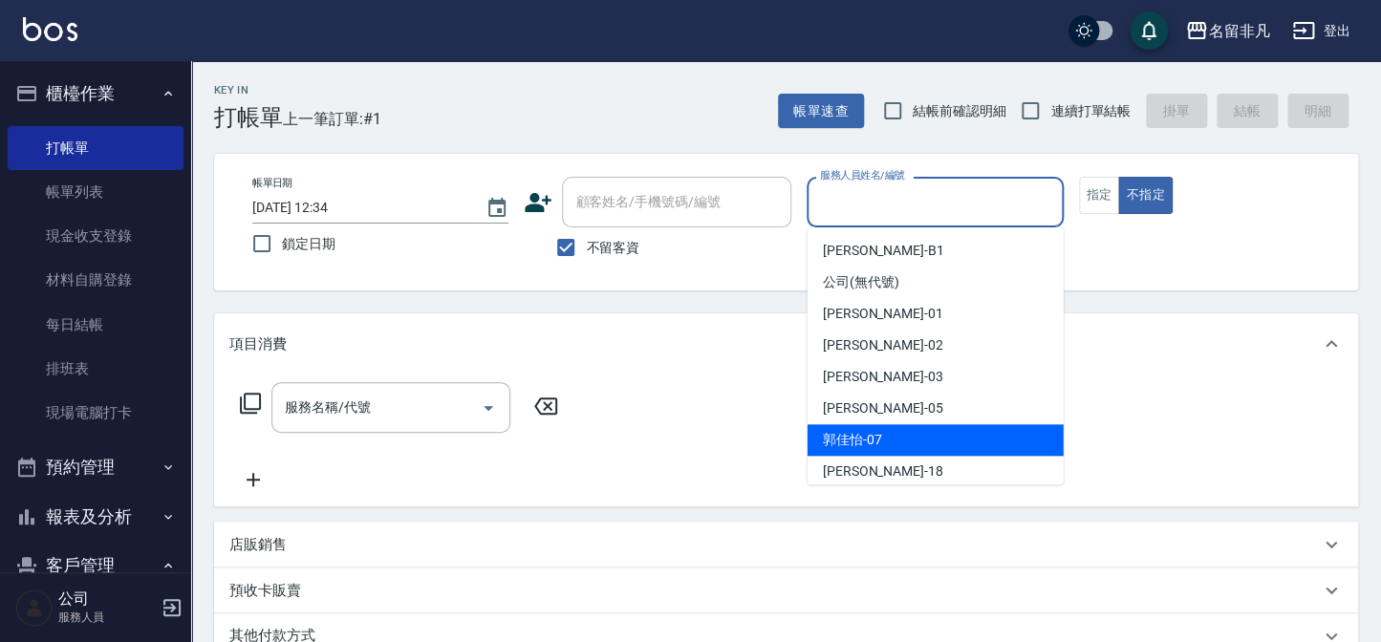
click at [878, 435] on span "郭佳怡 -07" at bounding box center [852, 440] width 59 height 20
type input "郭佳怡-07"
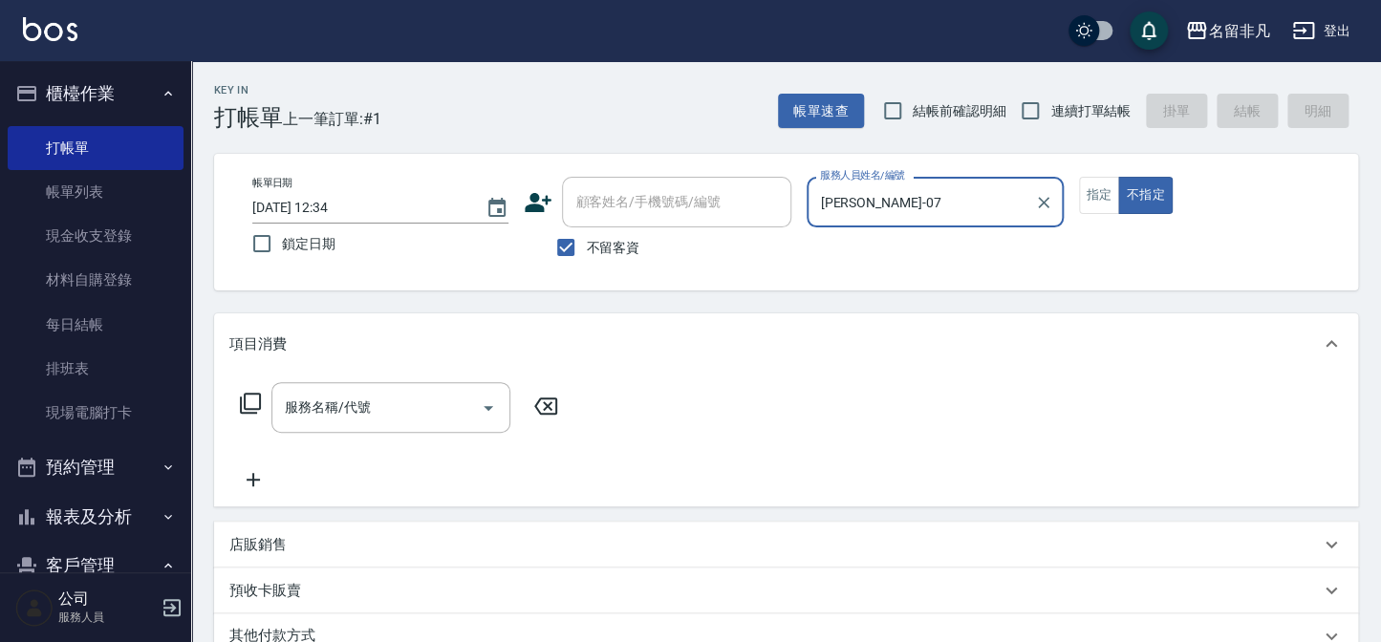
click at [324, 404] on div "服務名稱/代號 服務名稱/代號" at bounding box center [390, 407] width 239 height 51
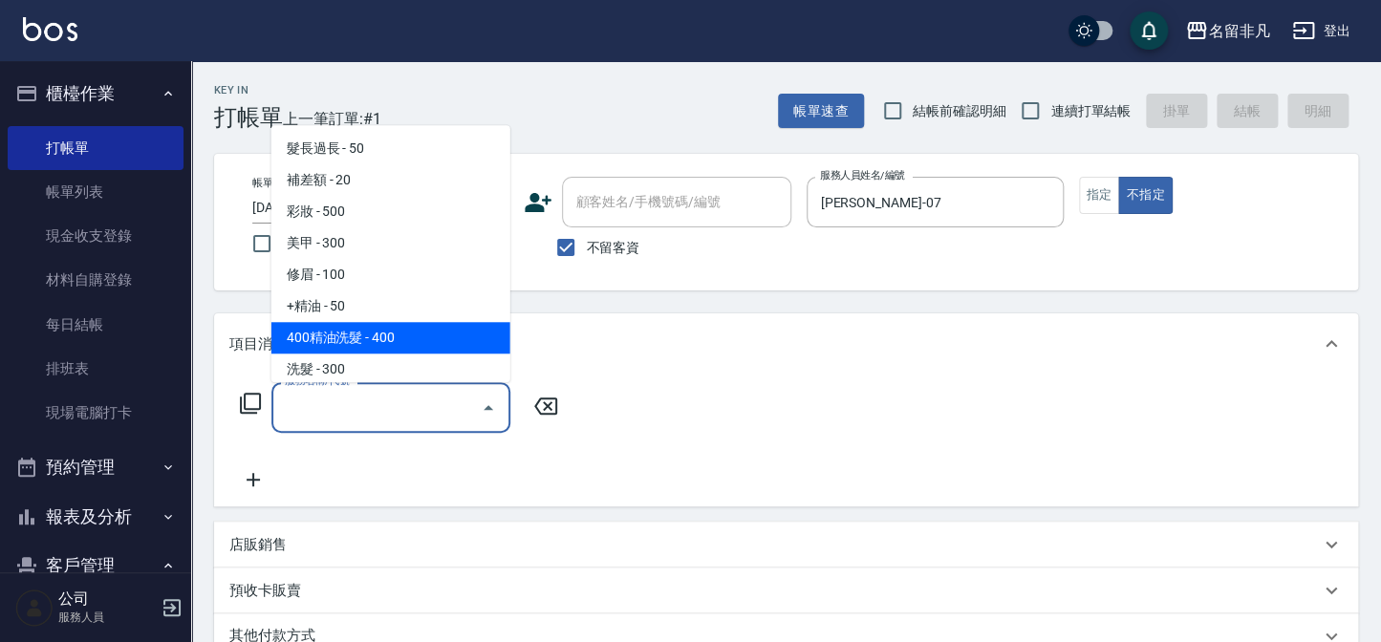
click at [395, 334] on span "400精油洗髮 - 400" at bounding box center [390, 338] width 239 height 32
type input "400精油洗髮(103)"
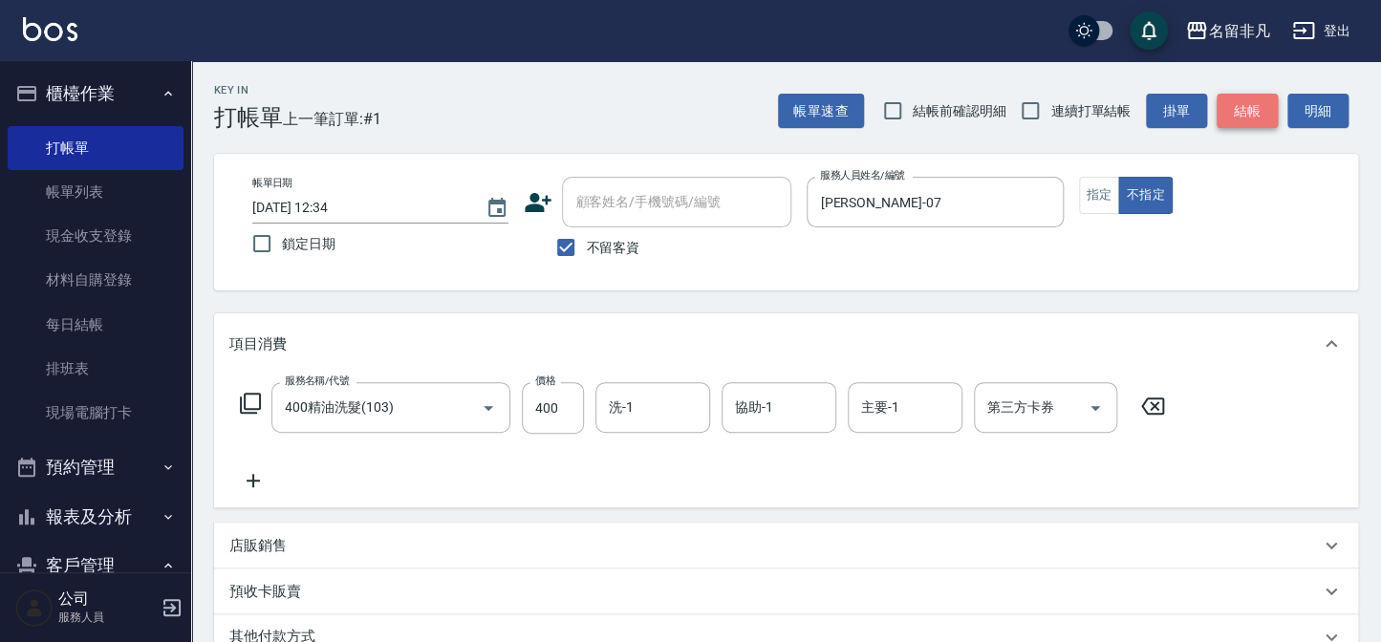
click at [1246, 100] on button "結帳" at bounding box center [1246, 111] width 61 height 35
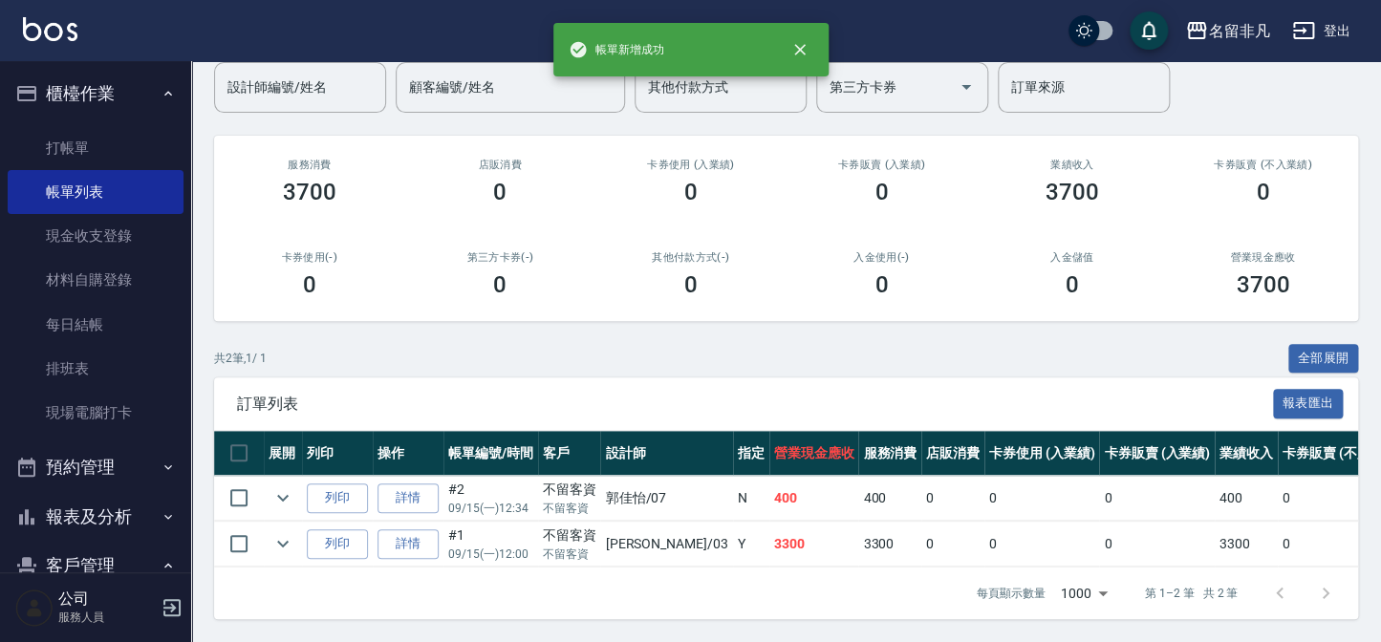
scroll to position [172, 0]
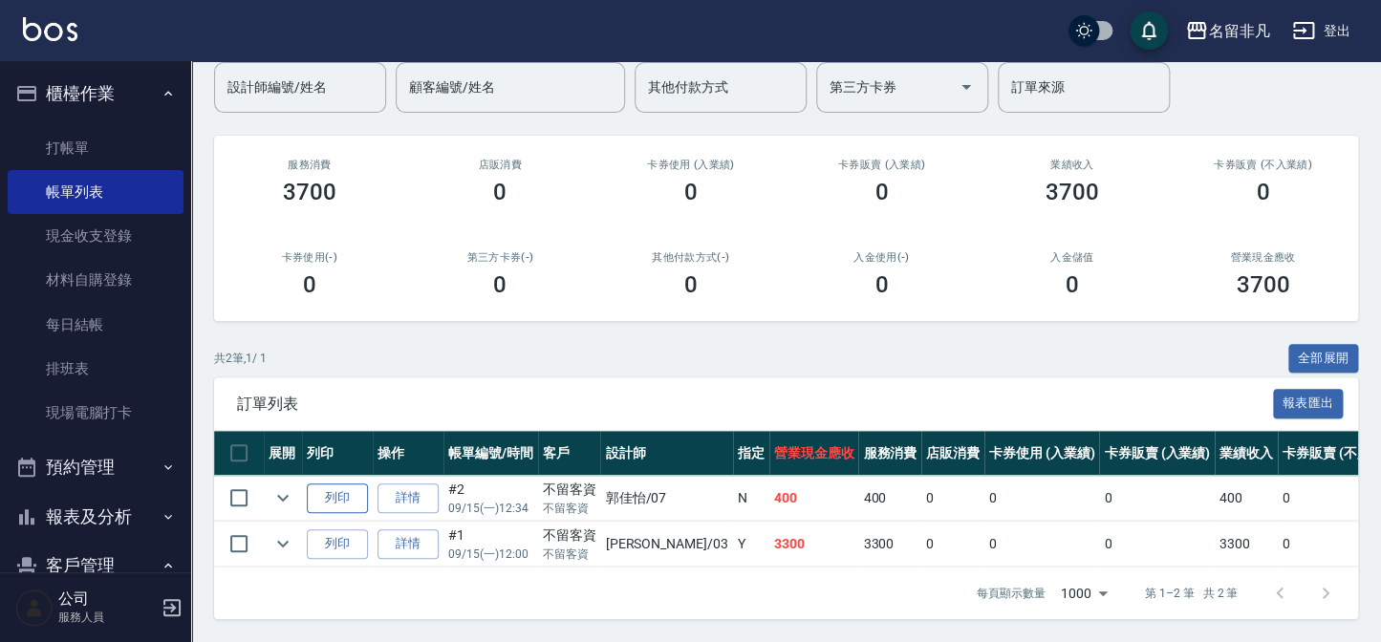
click at [346, 487] on button "列印" at bounding box center [337, 498] width 61 height 30
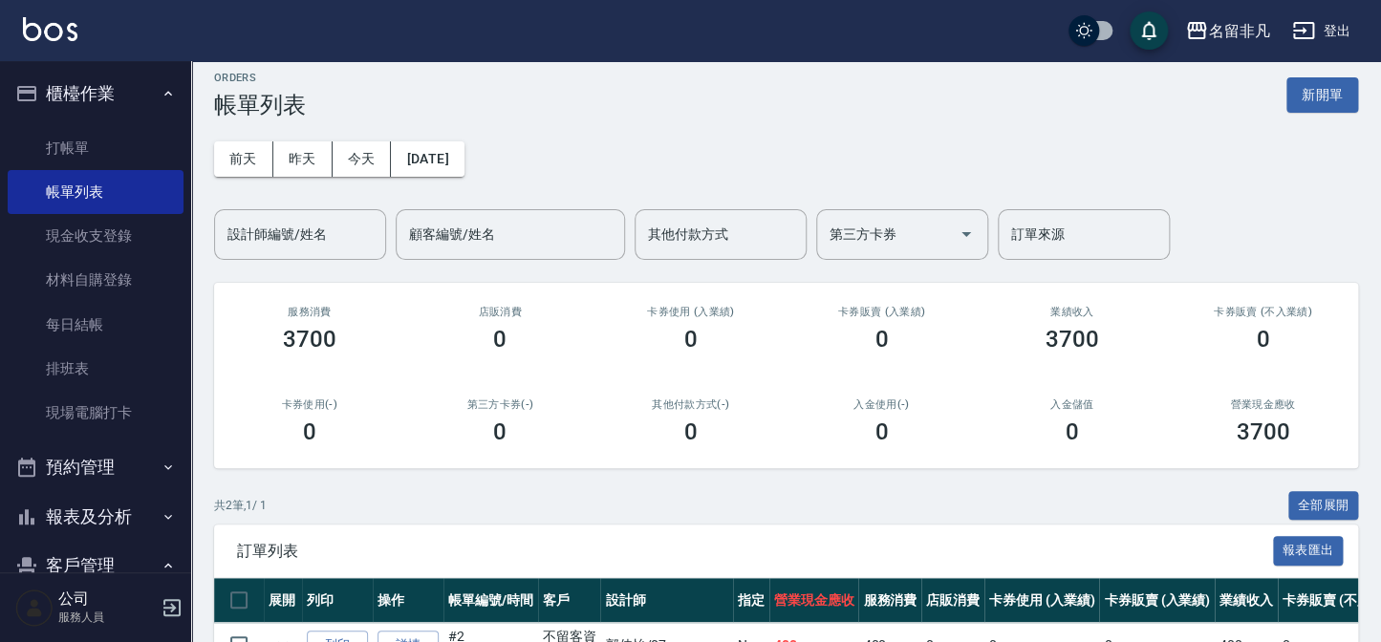
scroll to position [0, 0]
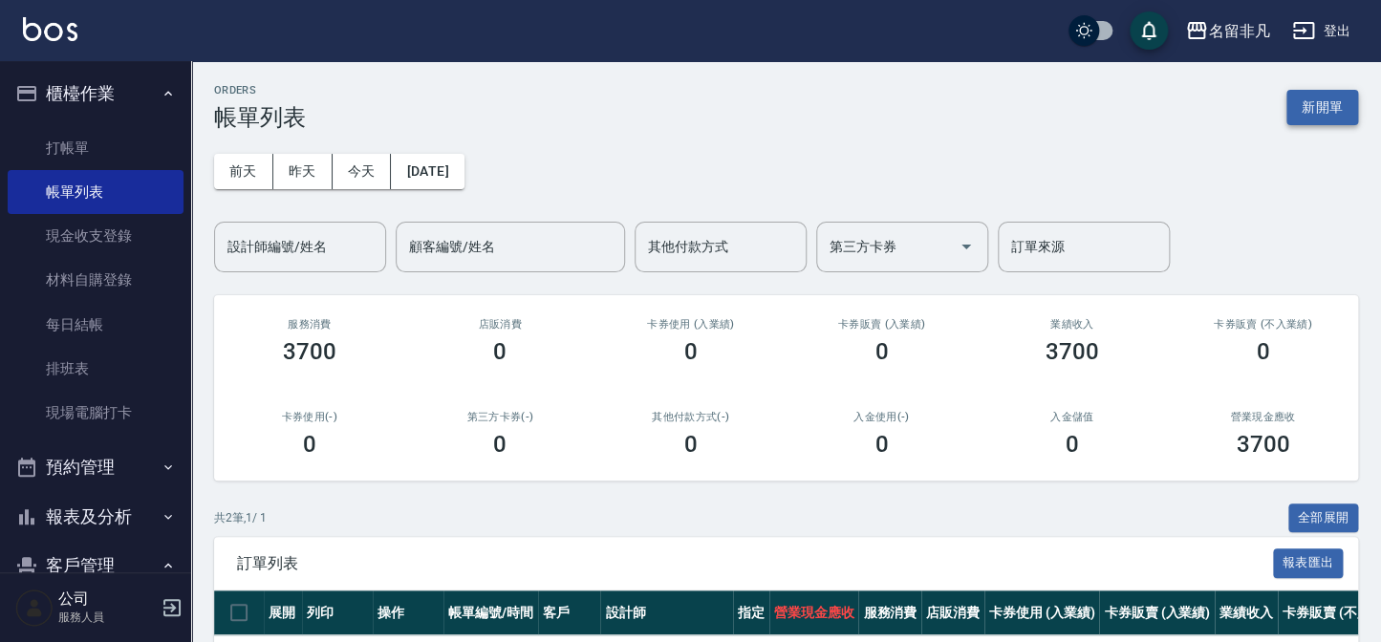
click at [1328, 104] on button "新開單" at bounding box center [1322, 107] width 72 height 35
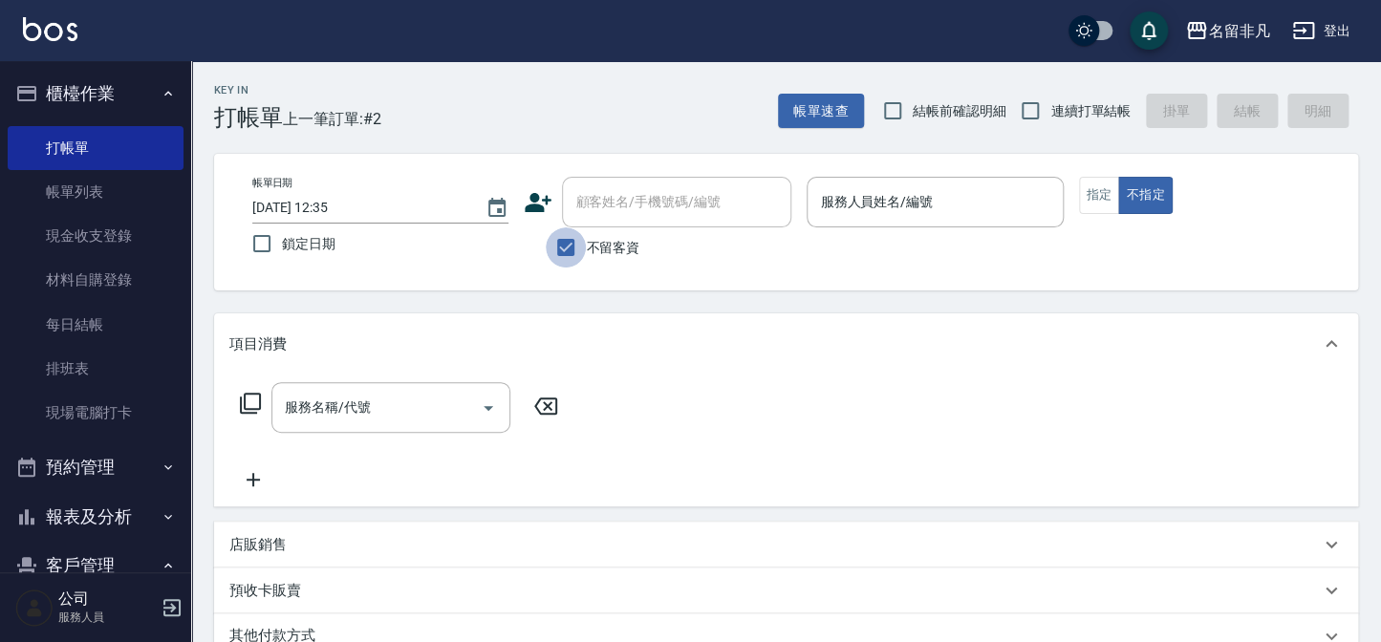
click at [567, 246] on input "不留客資" at bounding box center [566, 247] width 40 height 40
checkbox input "false"
click at [705, 196] on input "顧客姓名/手機號碼/編號" at bounding box center [661, 201] width 183 height 33
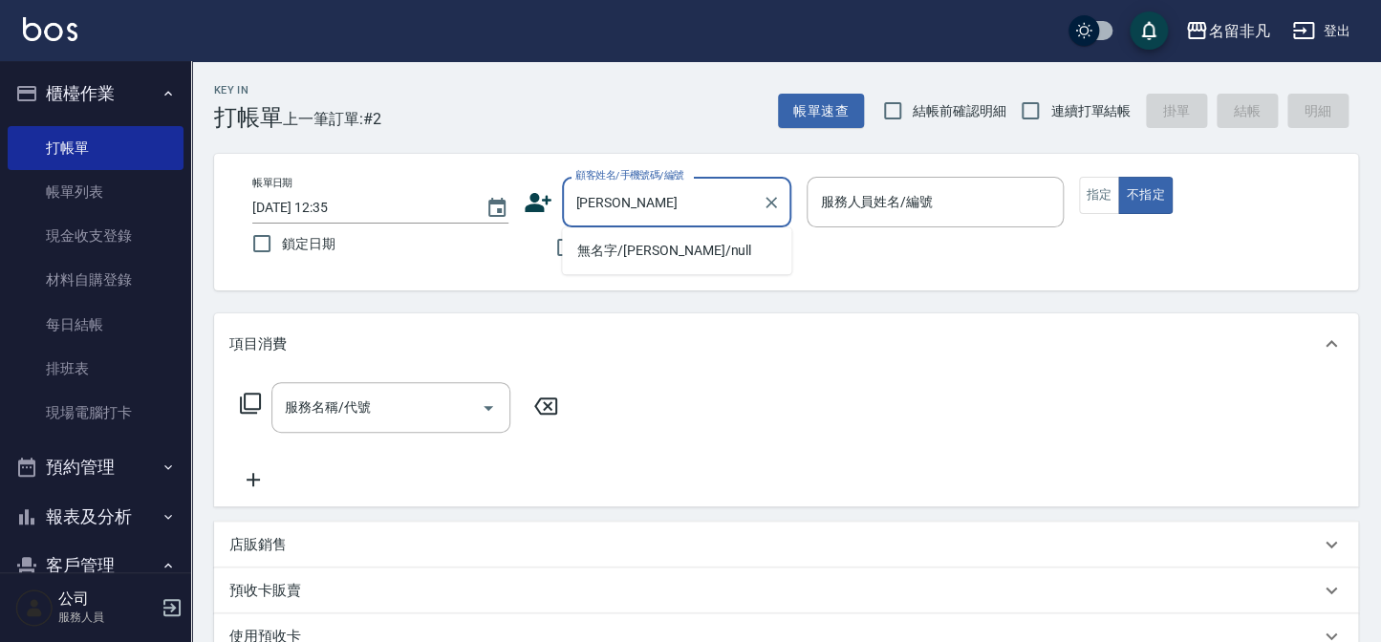
click at [656, 248] on li "無名字/趙淑英/null" at bounding box center [676, 251] width 229 height 32
type input "無名字/趙淑英/null"
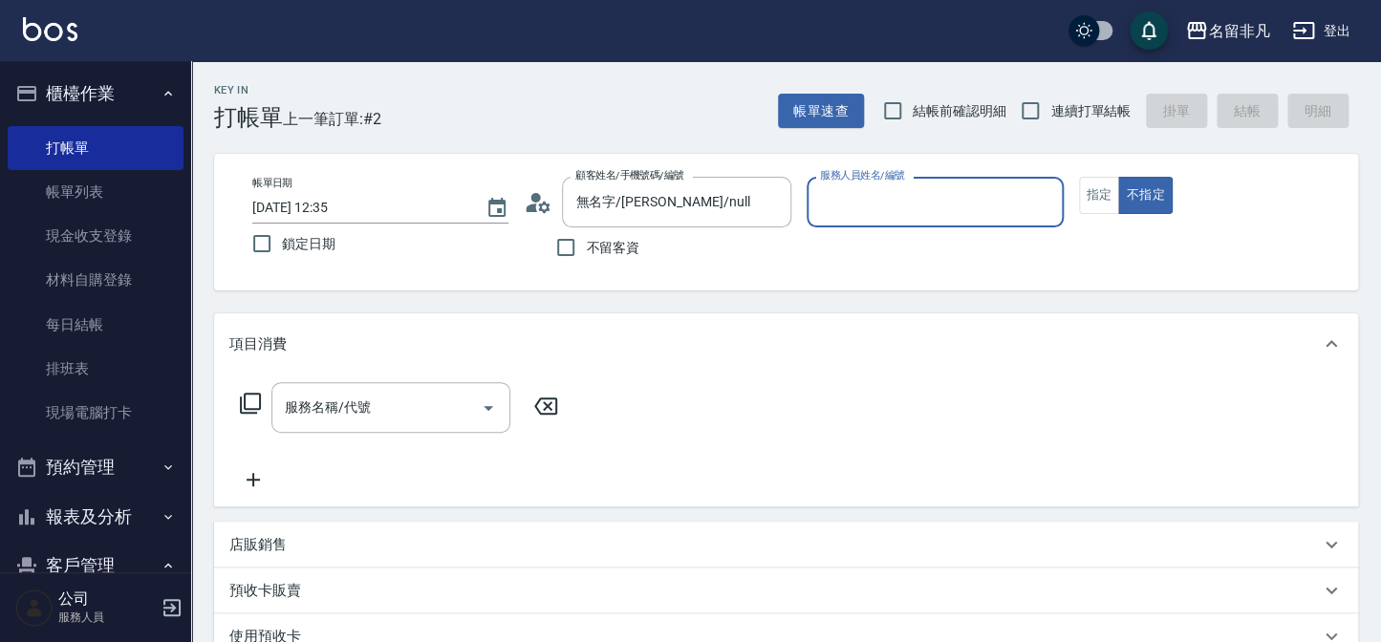
click at [891, 203] on input "服務人員姓名/編號" at bounding box center [934, 201] width 239 height 33
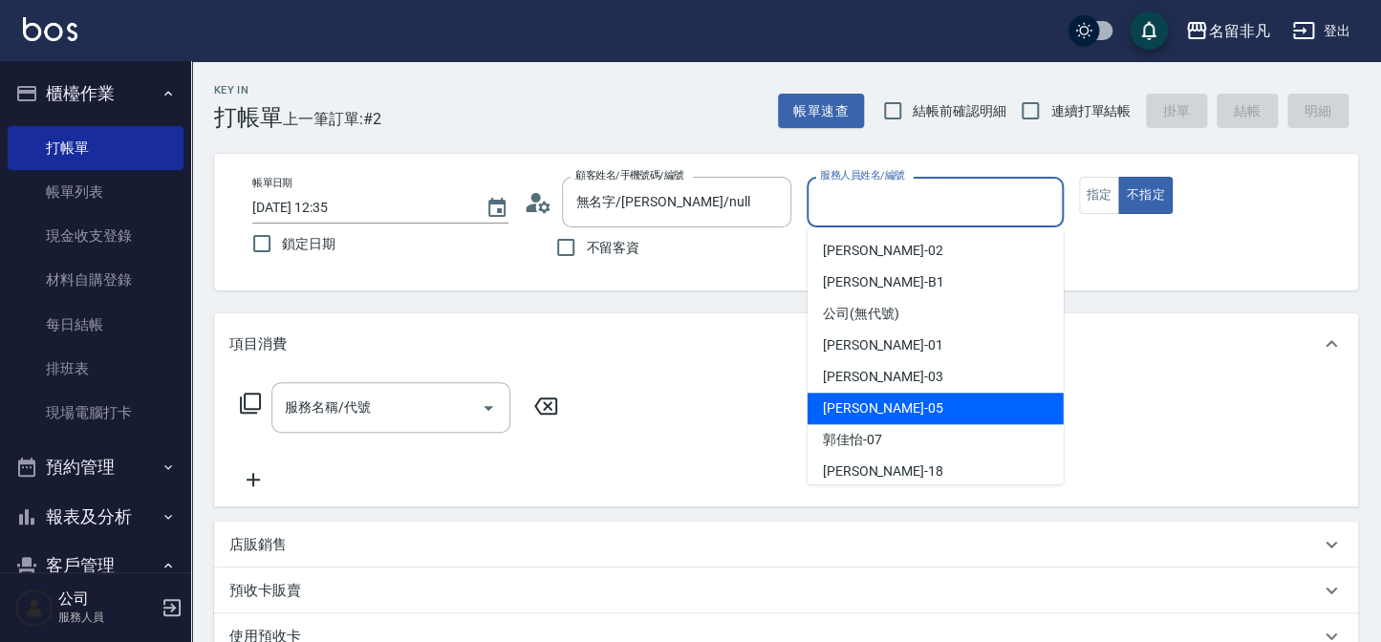
click at [937, 402] on div "蕭楊吉 -05" at bounding box center [935, 409] width 256 height 32
type input "蕭楊吉-05"
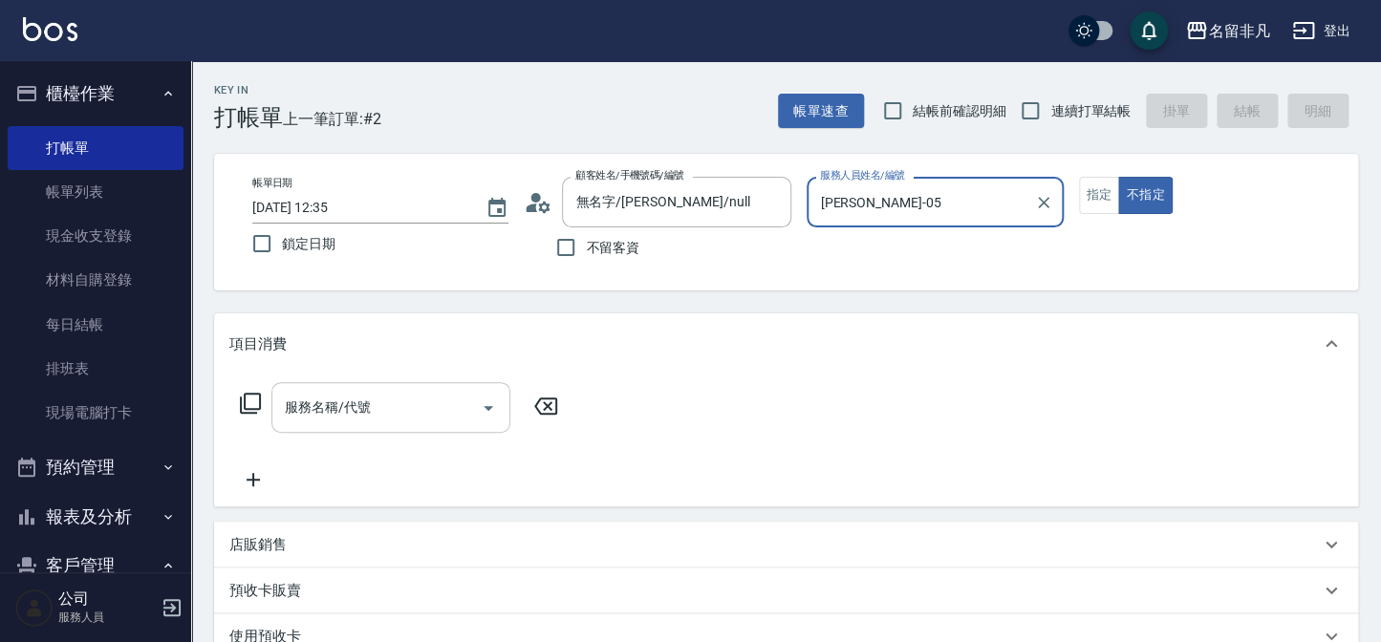
click at [288, 401] on div "服務名稱/代號 服務名稱/代號" at bounding box center [390, 407] width 239 height 51
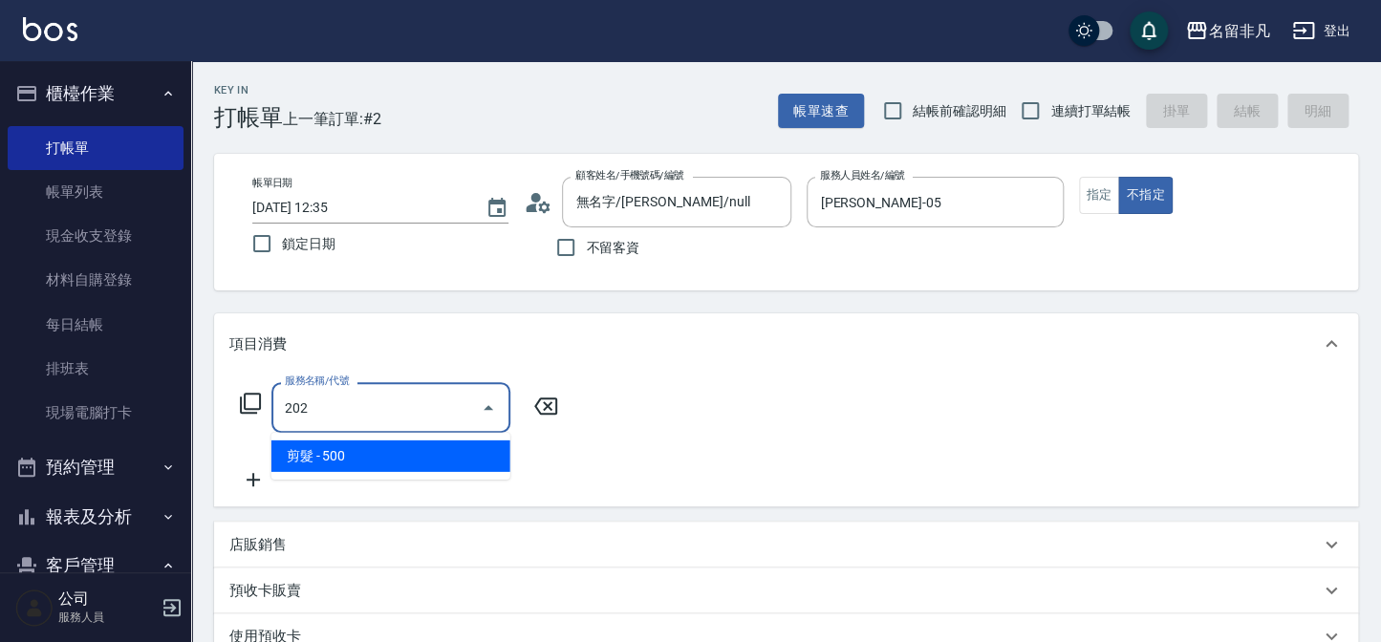
click at [347, 449] on span "剪髮 - 500" at bounding box center [390, 456] width 239 height 32
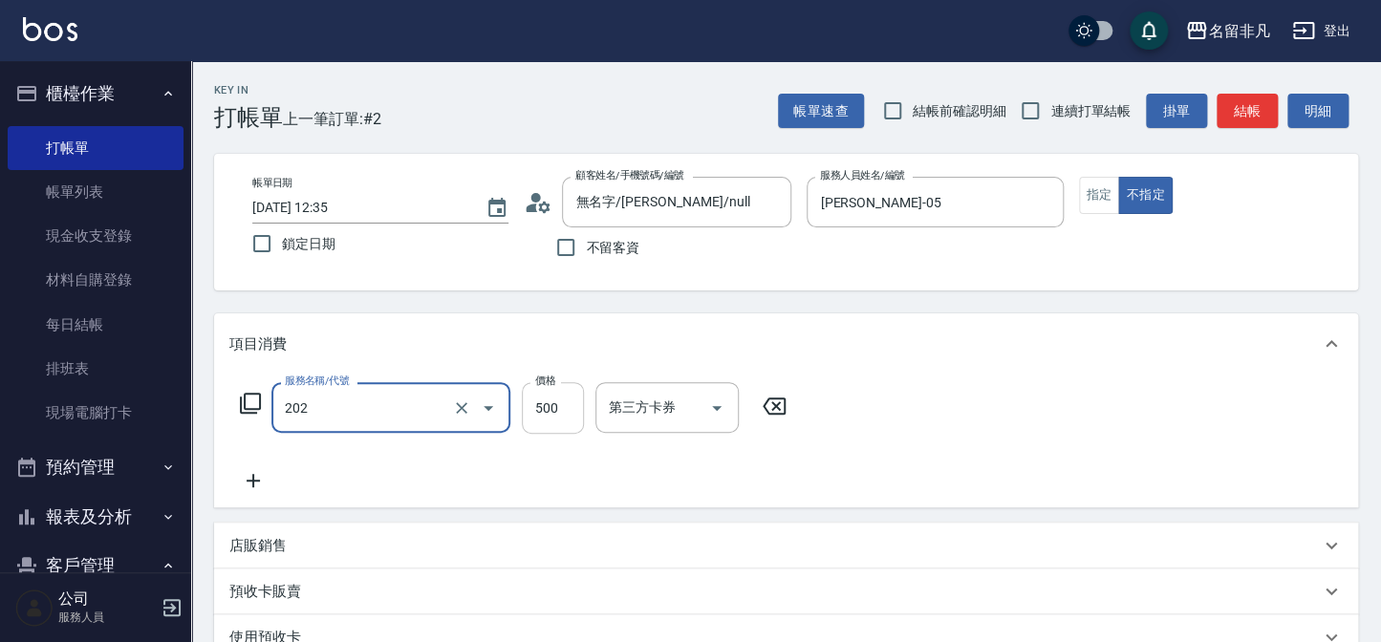
click at [564, 400] on input "500" at bounding box center [553, 408] width 62 height 52
type input "剪髮(202)"
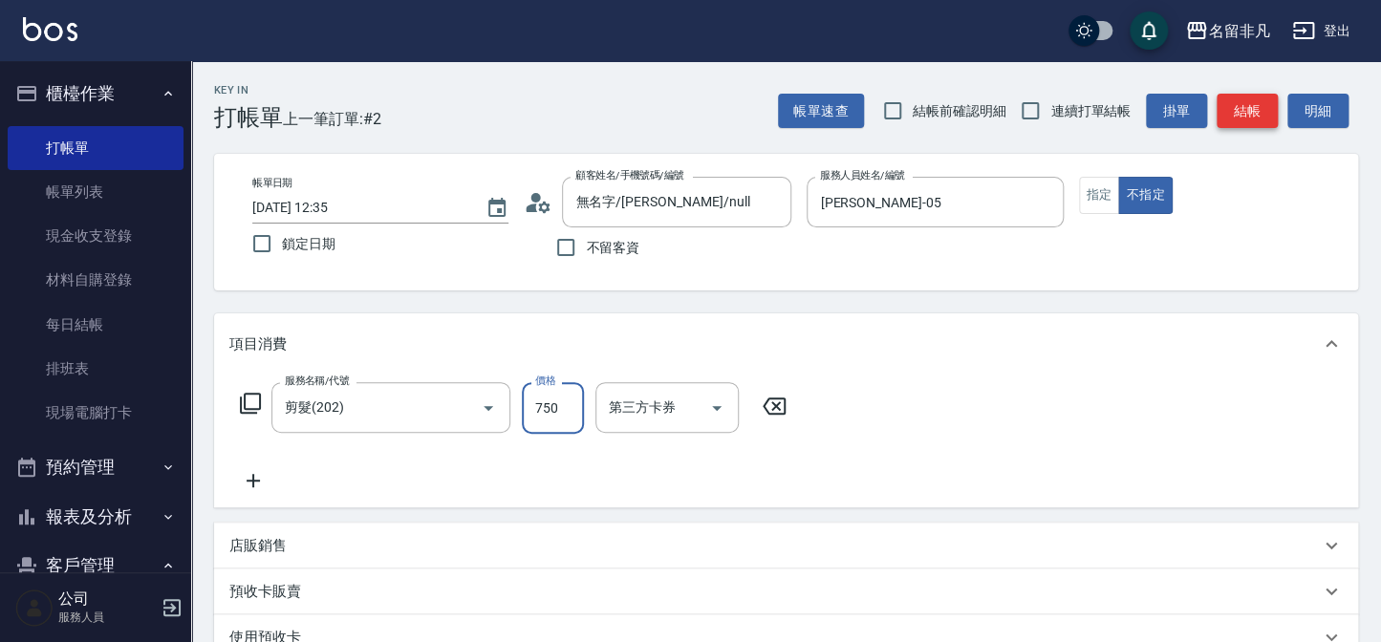
type input "750"
click at [1246, 104] on button "結帳" at bounding box center [1246, 111] width 61 height 35
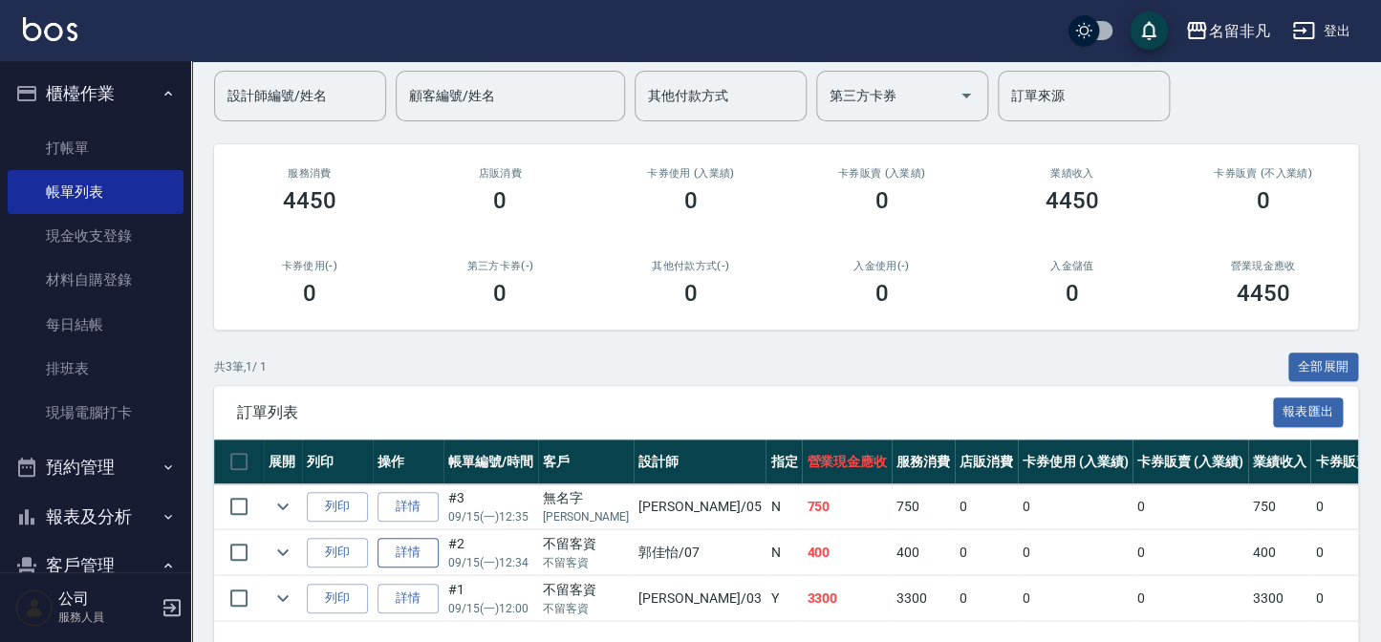
scroll to position [218, 0]
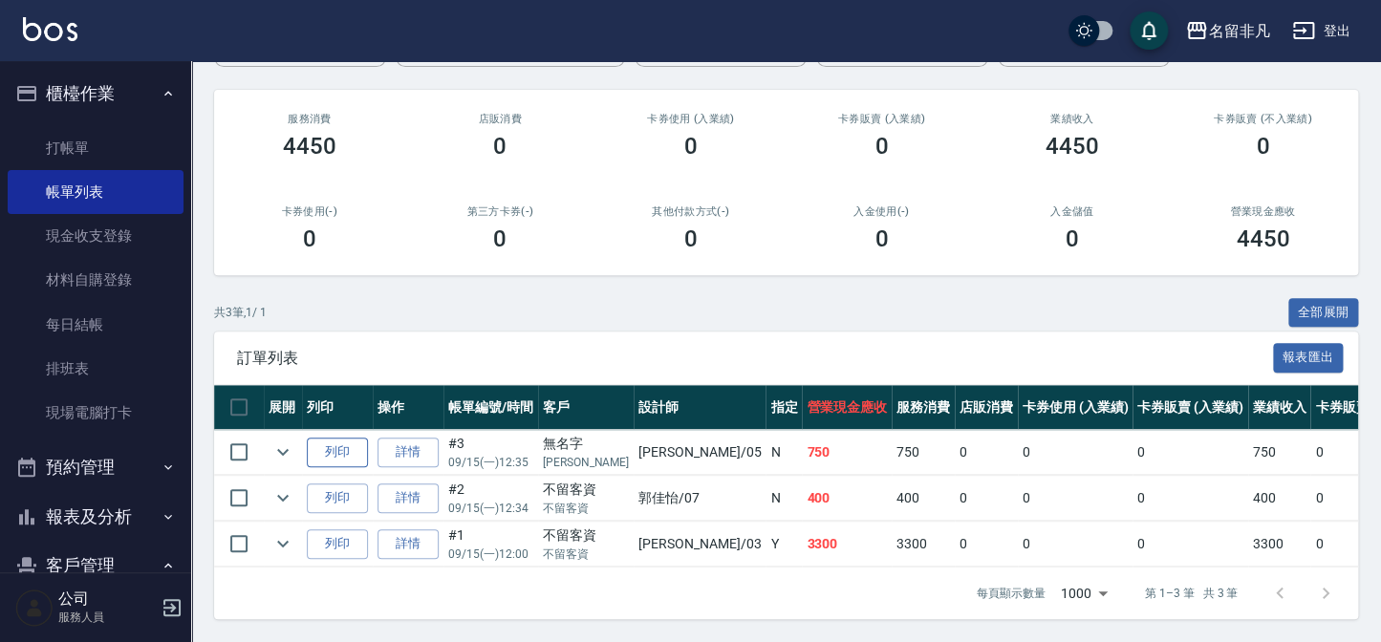
click at [341, 441] on button "列印" at bounding box center [337, 453] width 61 height 30
click at [82, 146] on link "打帳單" at bounding box center [96, 148] width 176 height 44
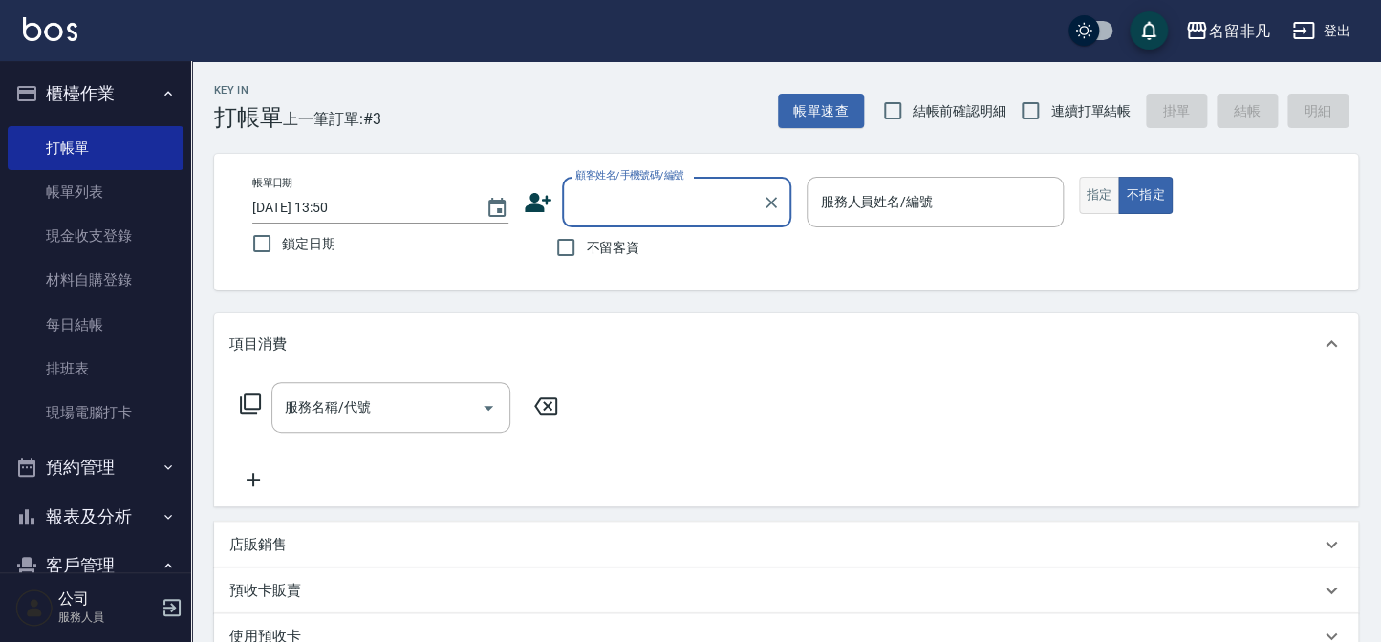
click at [1099, 195] on button "指定" at bounding box center [1099, 195] width 41 height 37
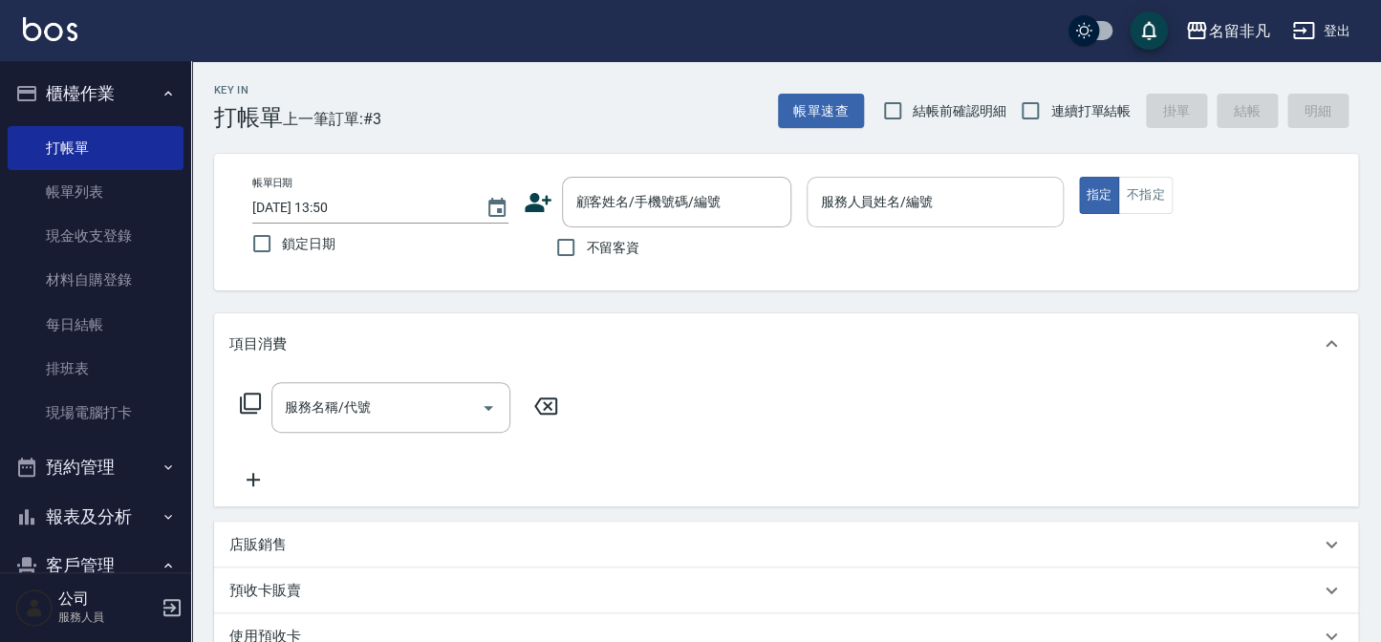
click at [939, 199] on input "服務人員姓名/編號" at bounding box center [934, 201] width 239 height 33
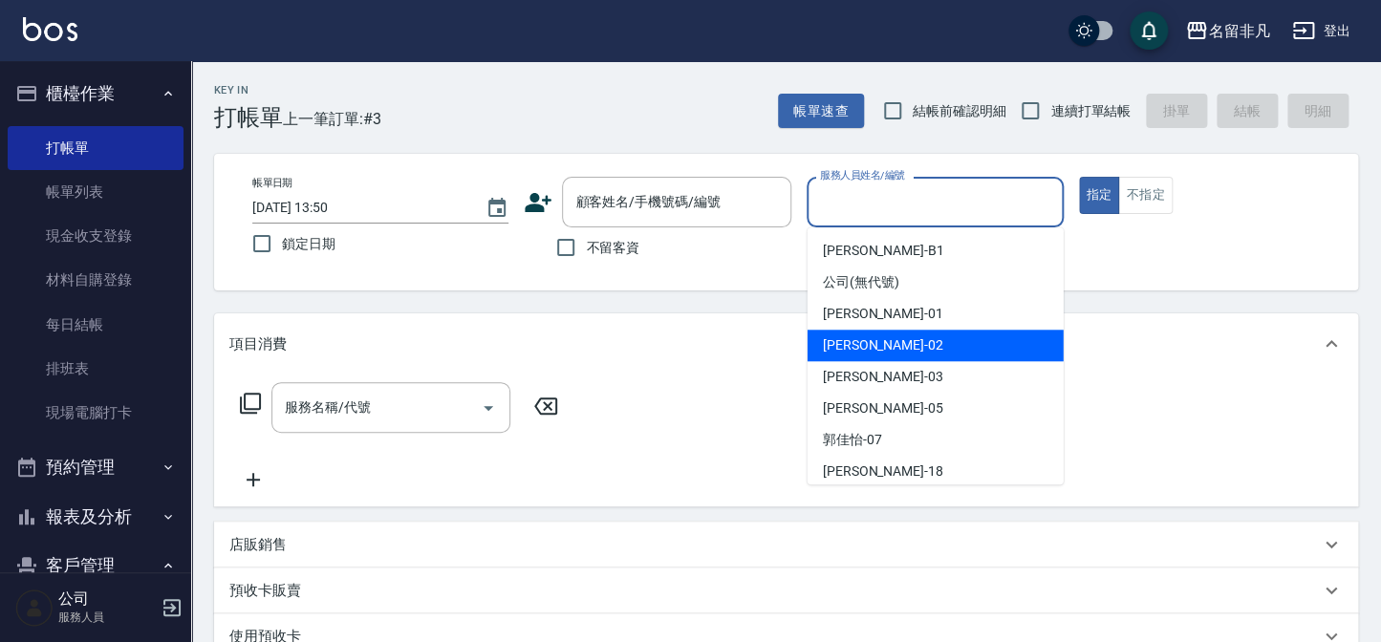
drag, startPoint x: 872, startPoint y: 334, endPoint x: 330, endPoint y: 313, distance: 543.1
click at [871, 335] on span "陳瑞珍 -02" at bounding box center [883, 345] width 120 height 20
type input "陳瑞珍-02"
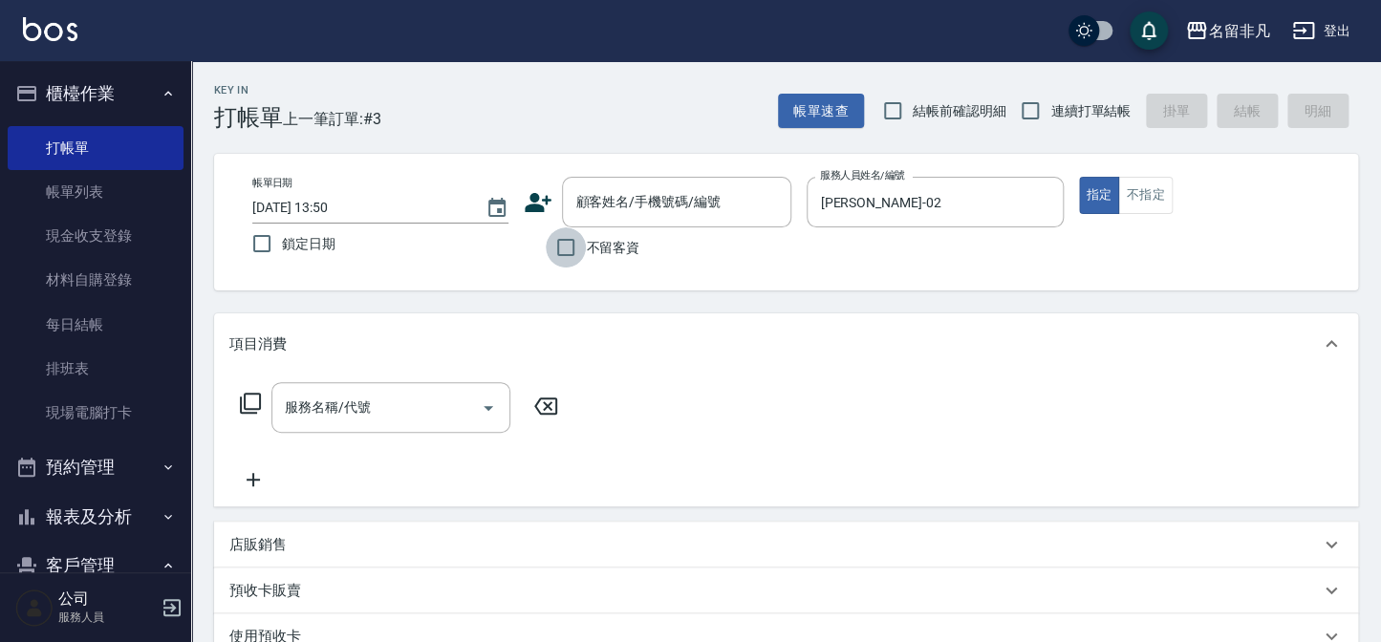
click at [555, 244] on input "不留客資" at bounding box center [566, 247] width 40 height 40
checkbox input "true"
click at [246, 398] on icon at bounding box center [250, 403] width 23 height 23
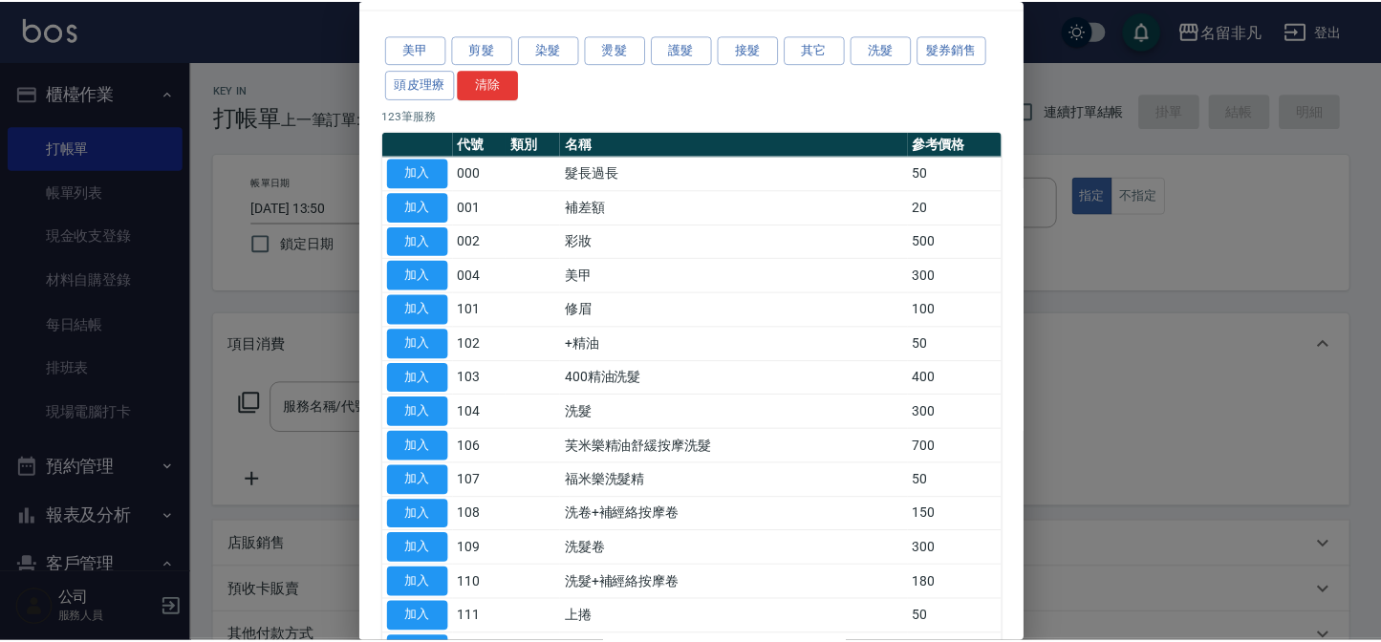
scroll to position [86, 0]
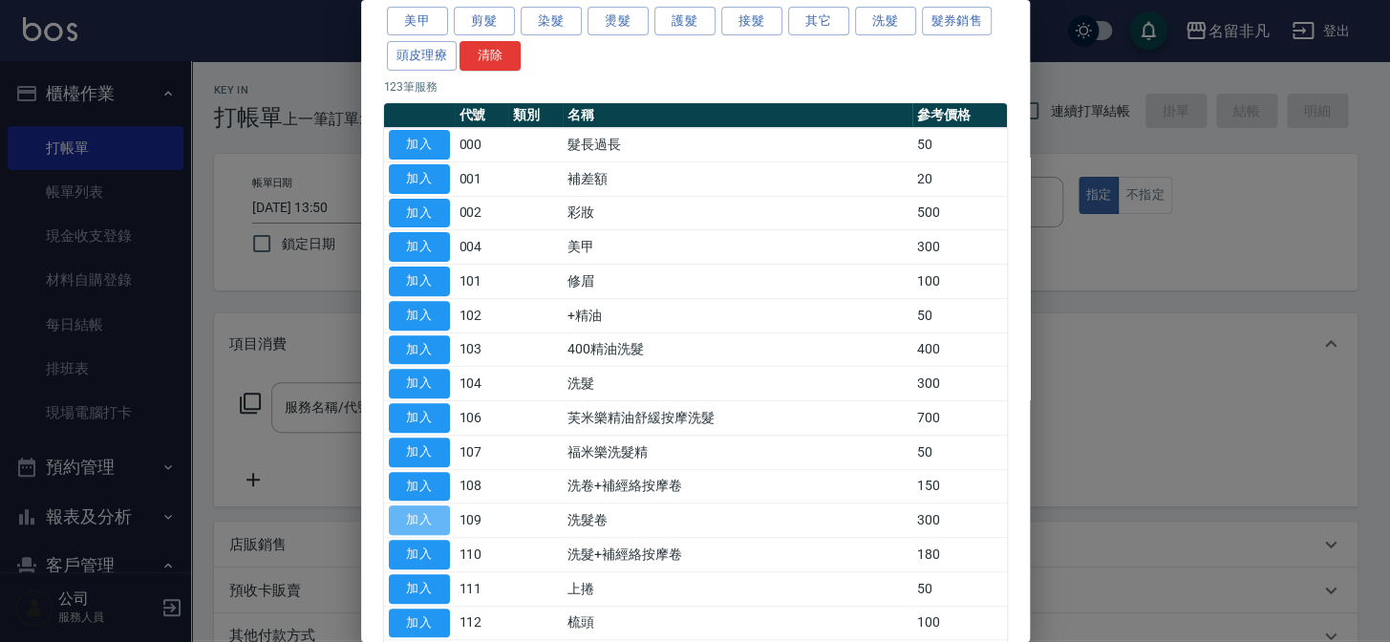
drag, startPoint x: 431, startPoint y: 516, endPoint x: 449, endPoint y: 501, distance: 23.7
click at [431, 517] on button "加入" at bounding box center [419, 520] width 61 height 30
type input "洗髮卷(109)"
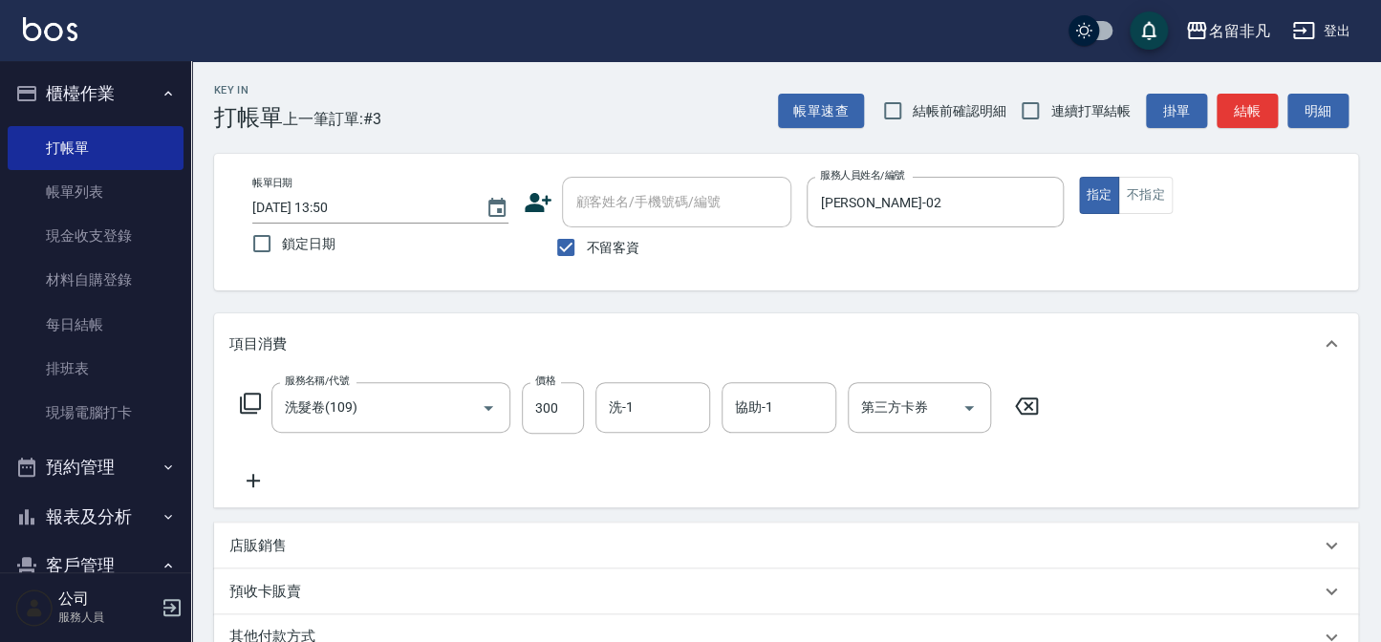
click at [241, 396] on icon at bounding box center [250, 403] width 23 height 23
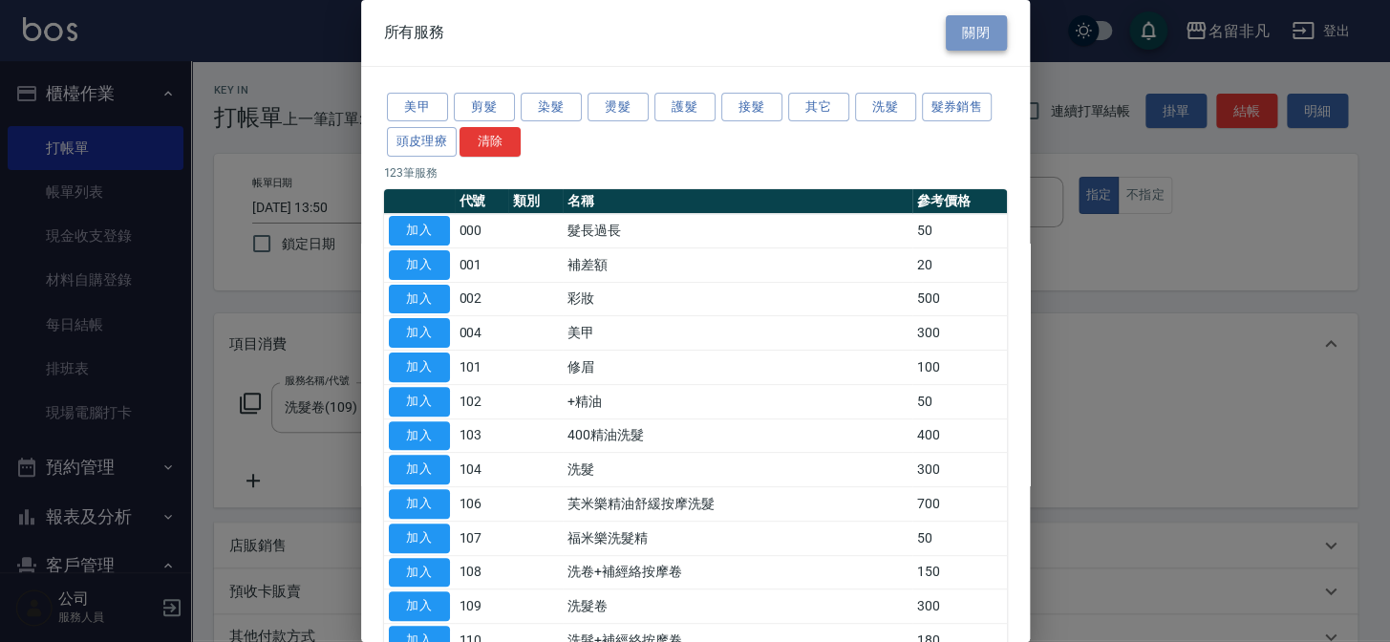
drag, startPoint x: 961, startPoint y: 26, endPoint x: 951, endPoint y: 27, distance: 10.6
click at [960, 26] on button "關閉" at bounding box center [976, 32] width 61 height 35
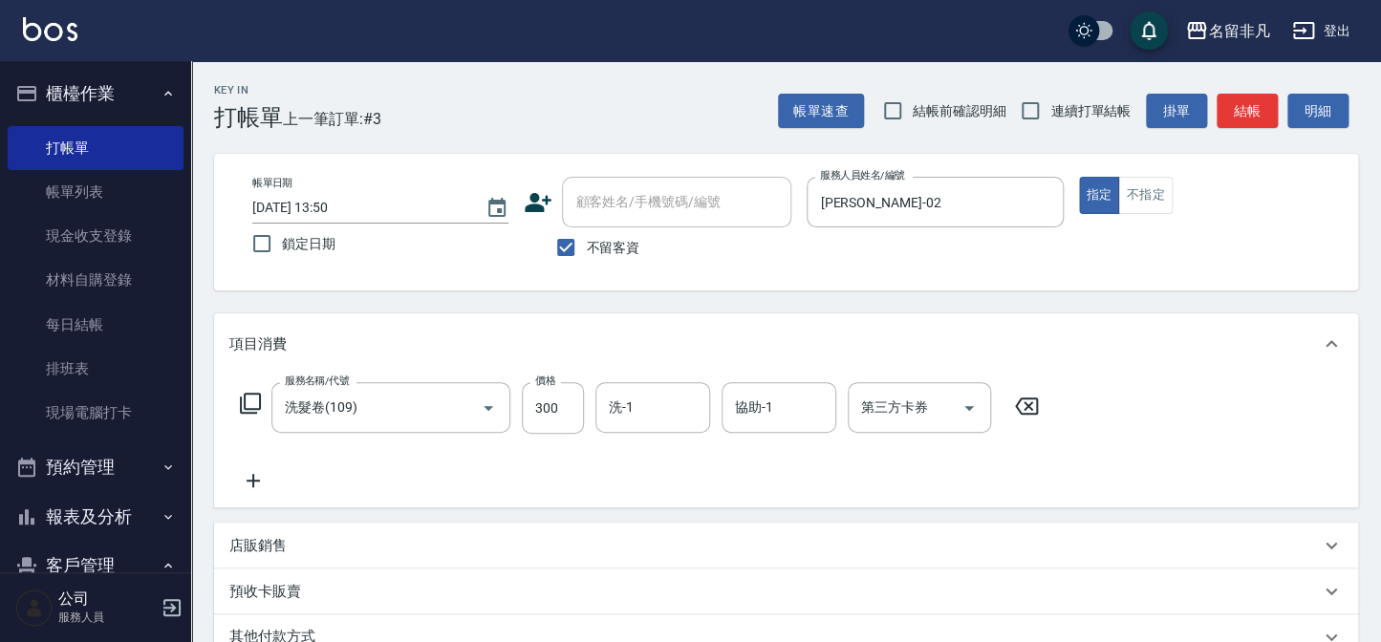
click at [1033, 401] on icon at bounding box center [1026, 406] width 48 height 23
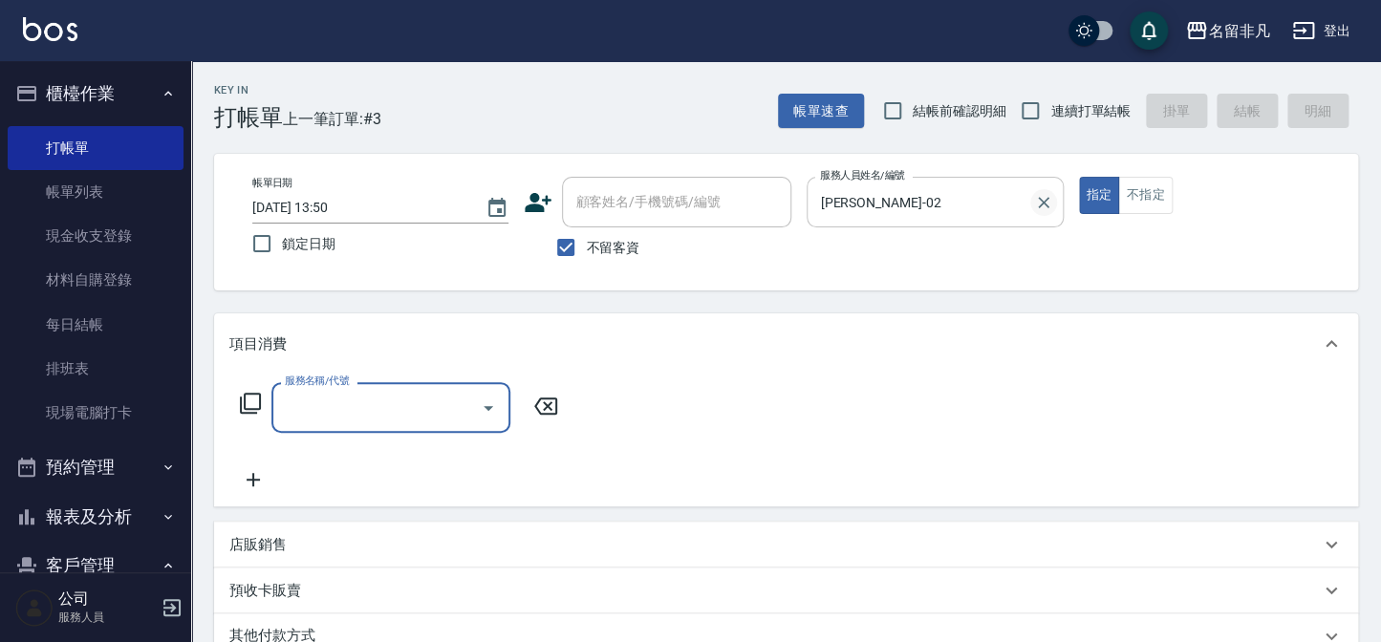
click at [1041, 208] on icon "Clear" at bounding box center [1043, 202] width 19 height 19
